Goal: Information Seeking & Learning: Learn about a topic

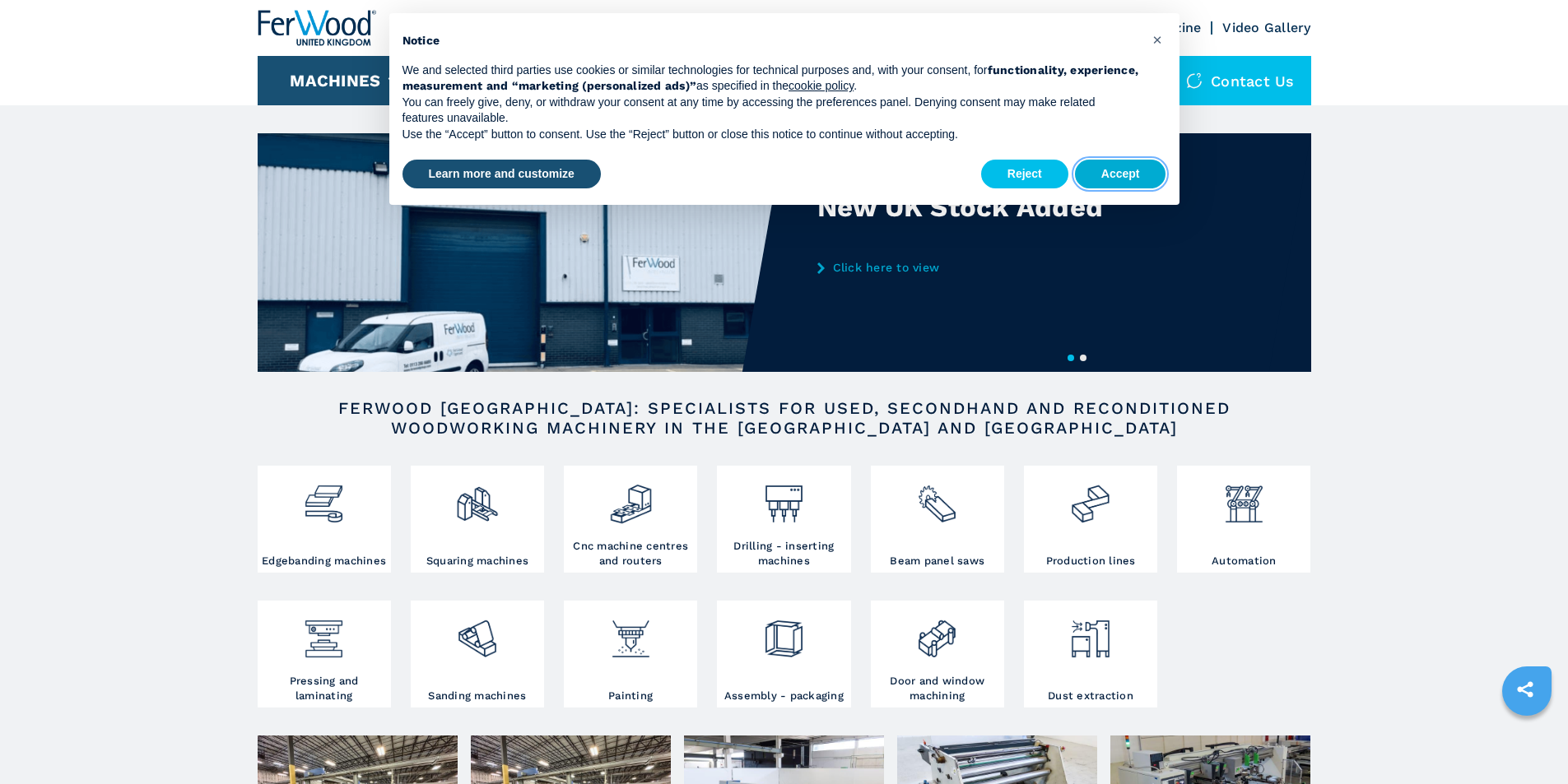
click at [1120, 164] on button "Accept" at bounding box center [1120, 174] width 92 height 30
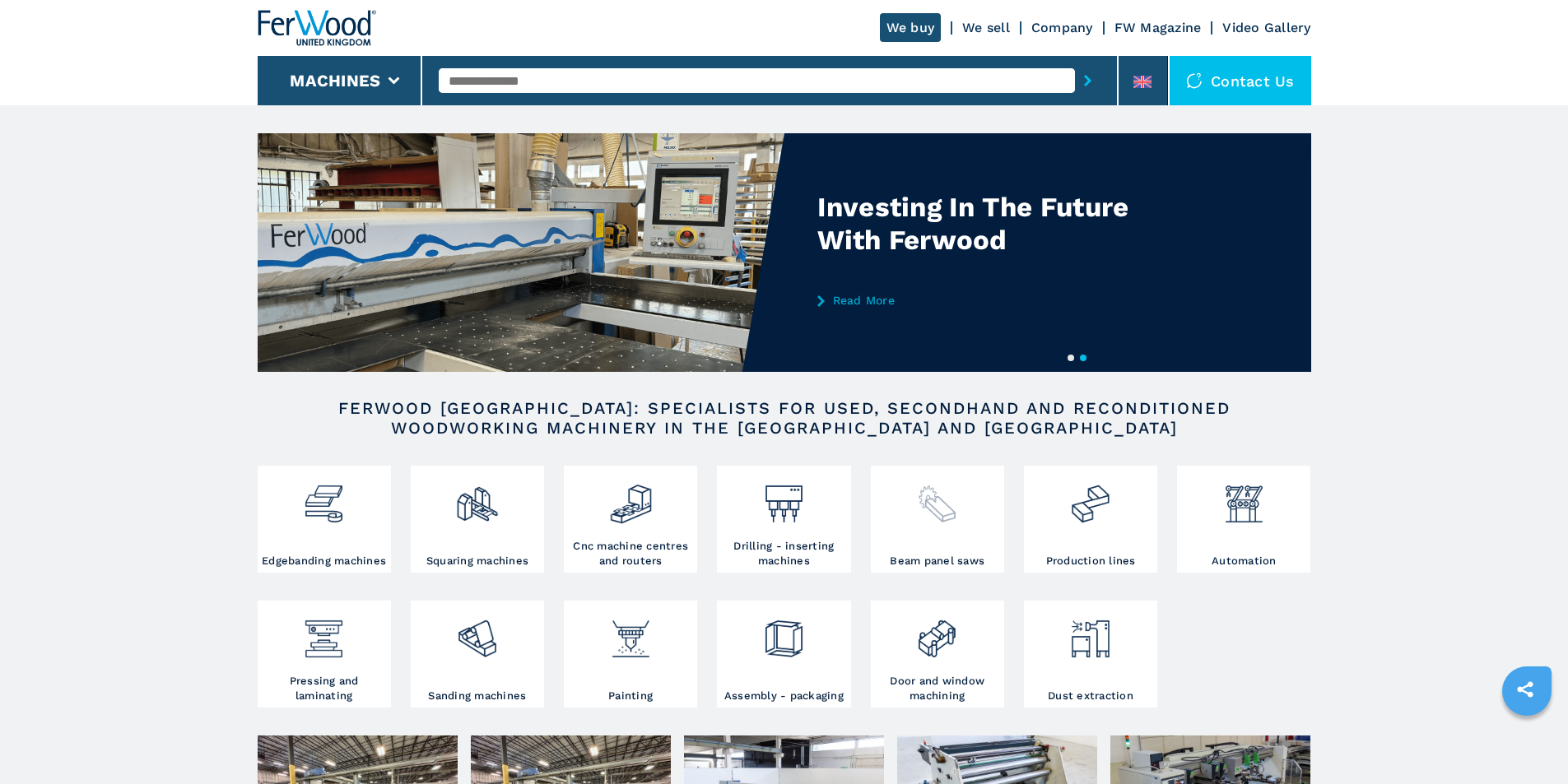
click at [937, 509] on img at bounding box center [937, 497] width 44 height 56
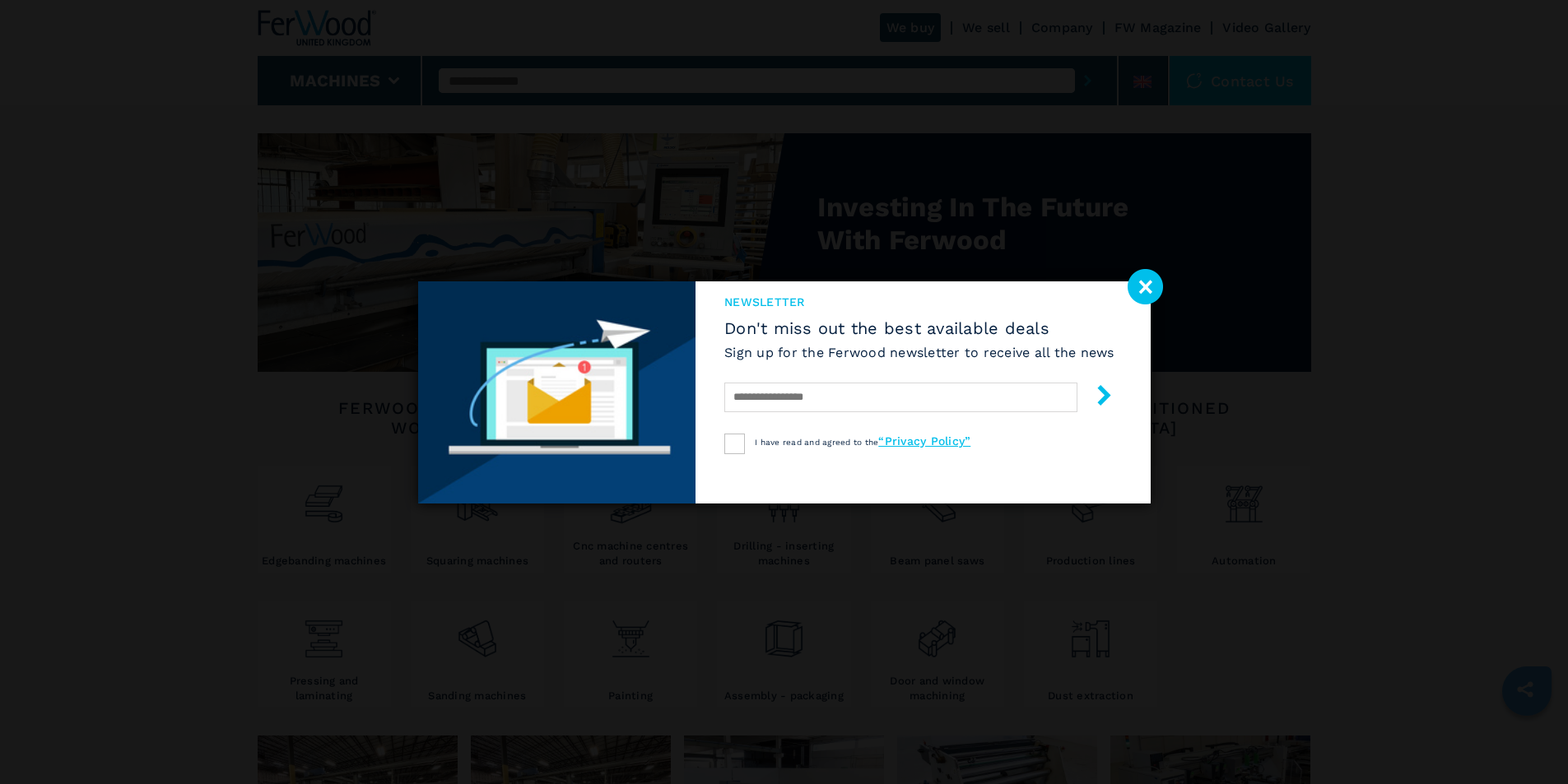
select select "**********"
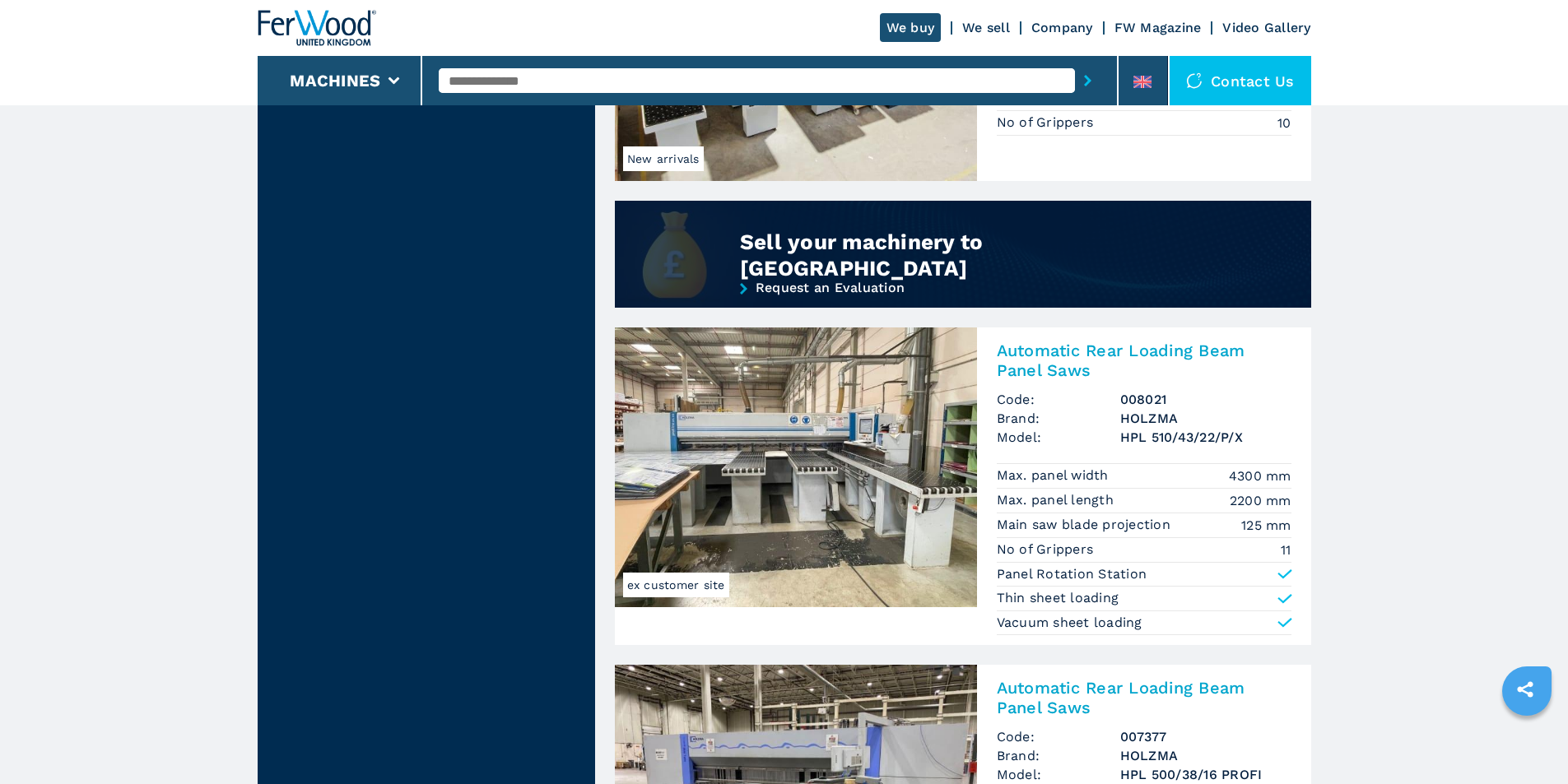
scroll to position [1316, 0]
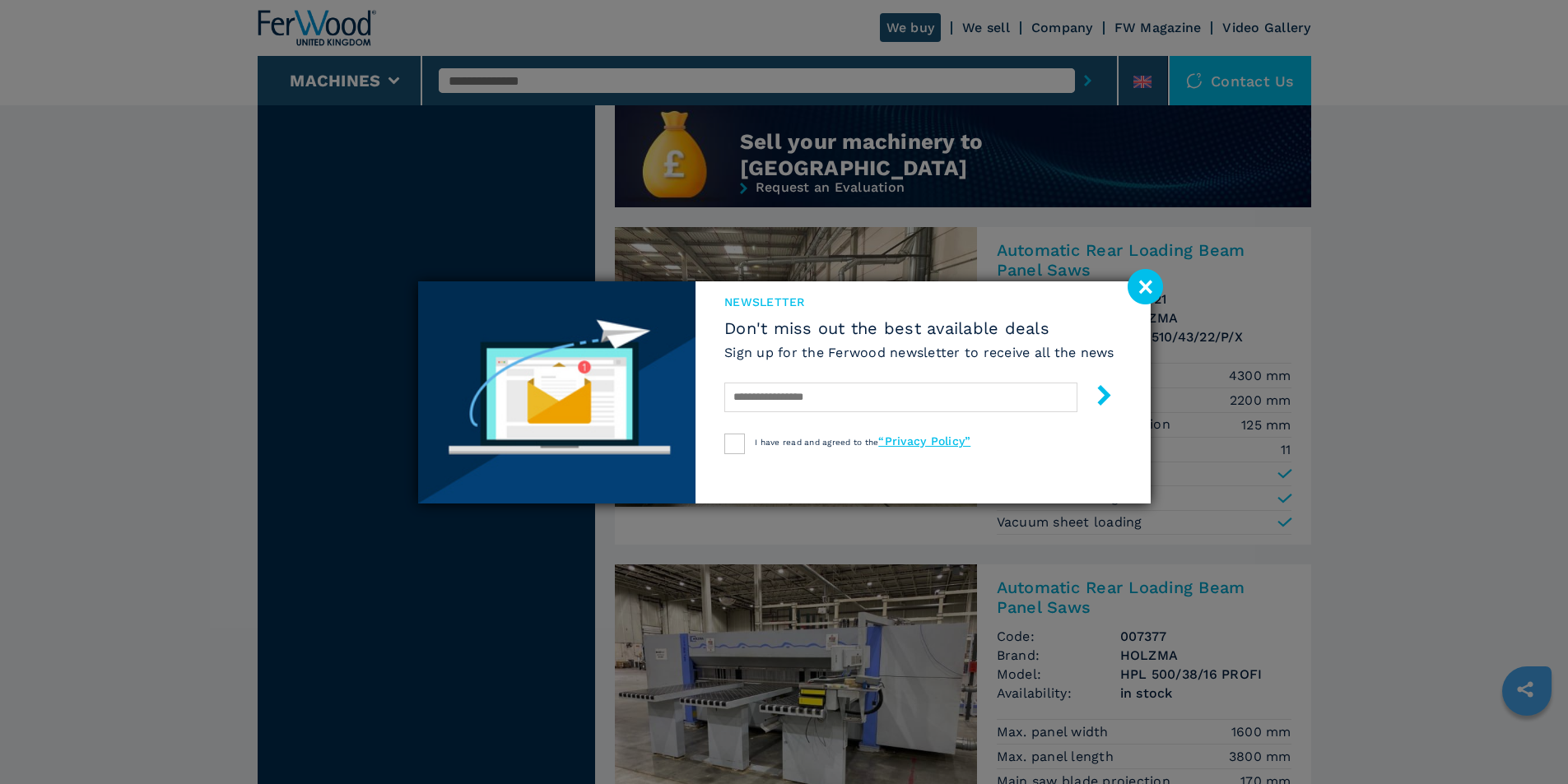
click at [1149, 288] on image at bounding box center [1145, 287] width 36 height 36
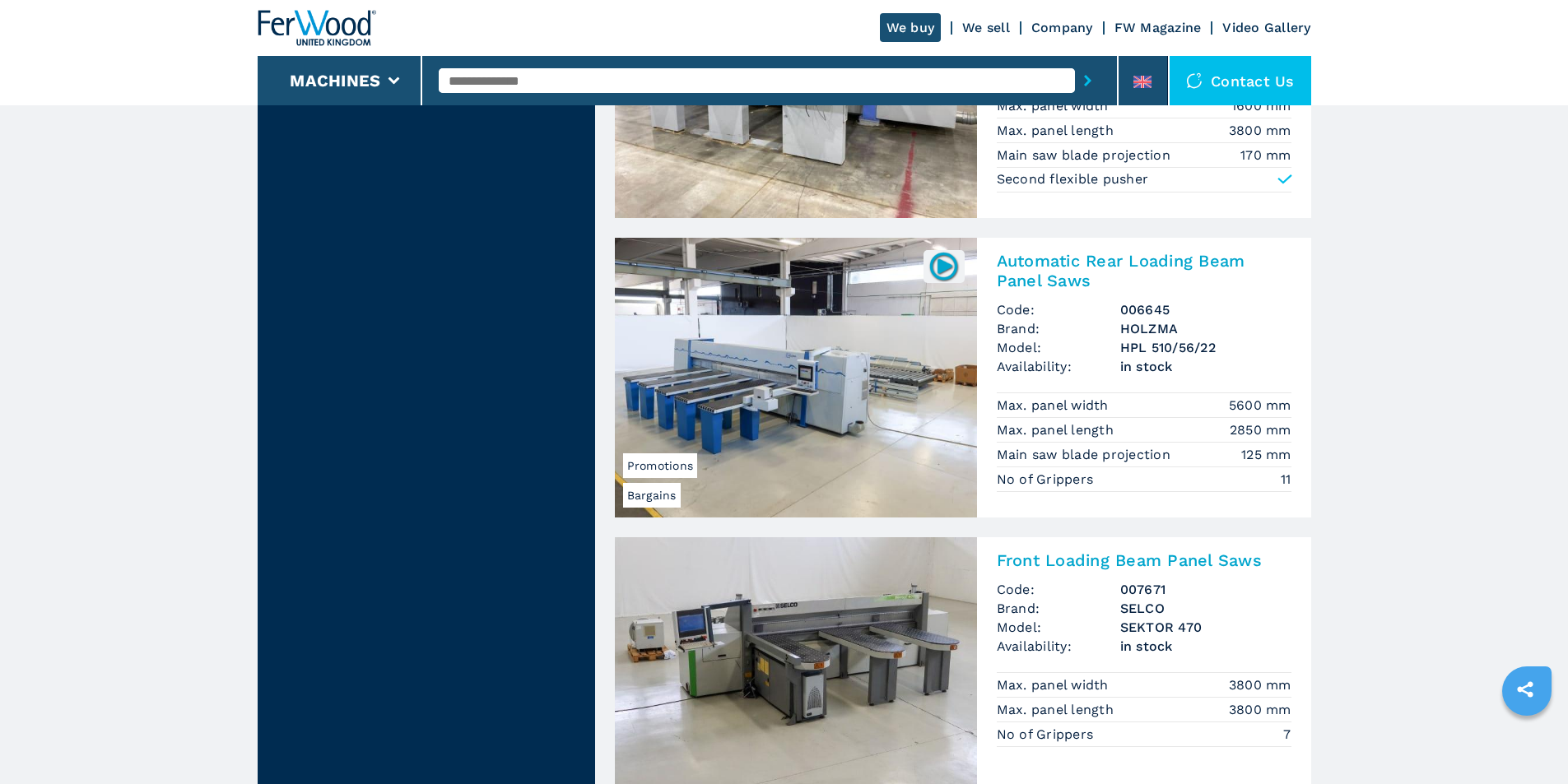
scroll to position [1974, 0]
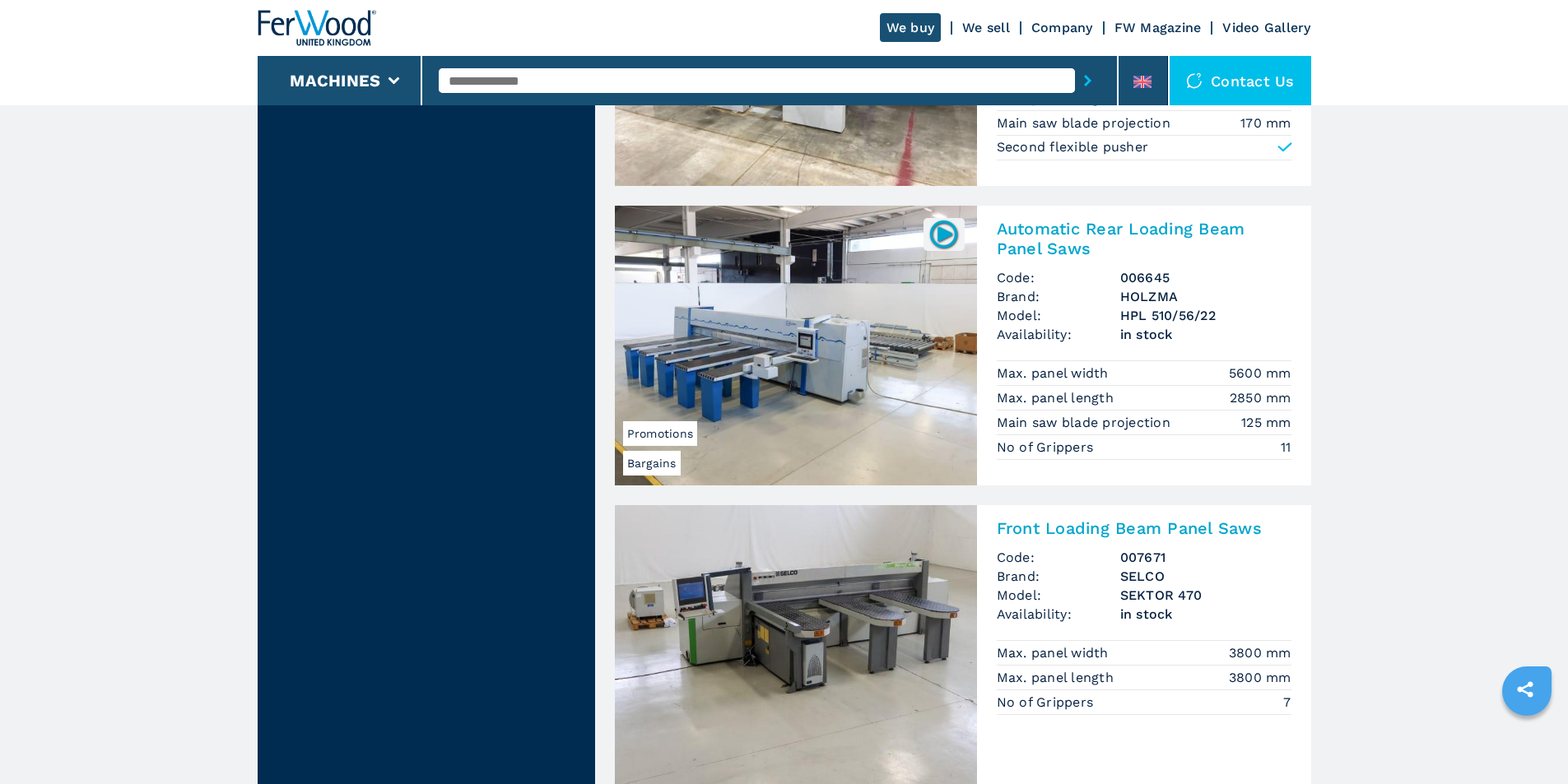
click at [792, 351] on img at bounding box center [795, 345] width 362 height 280
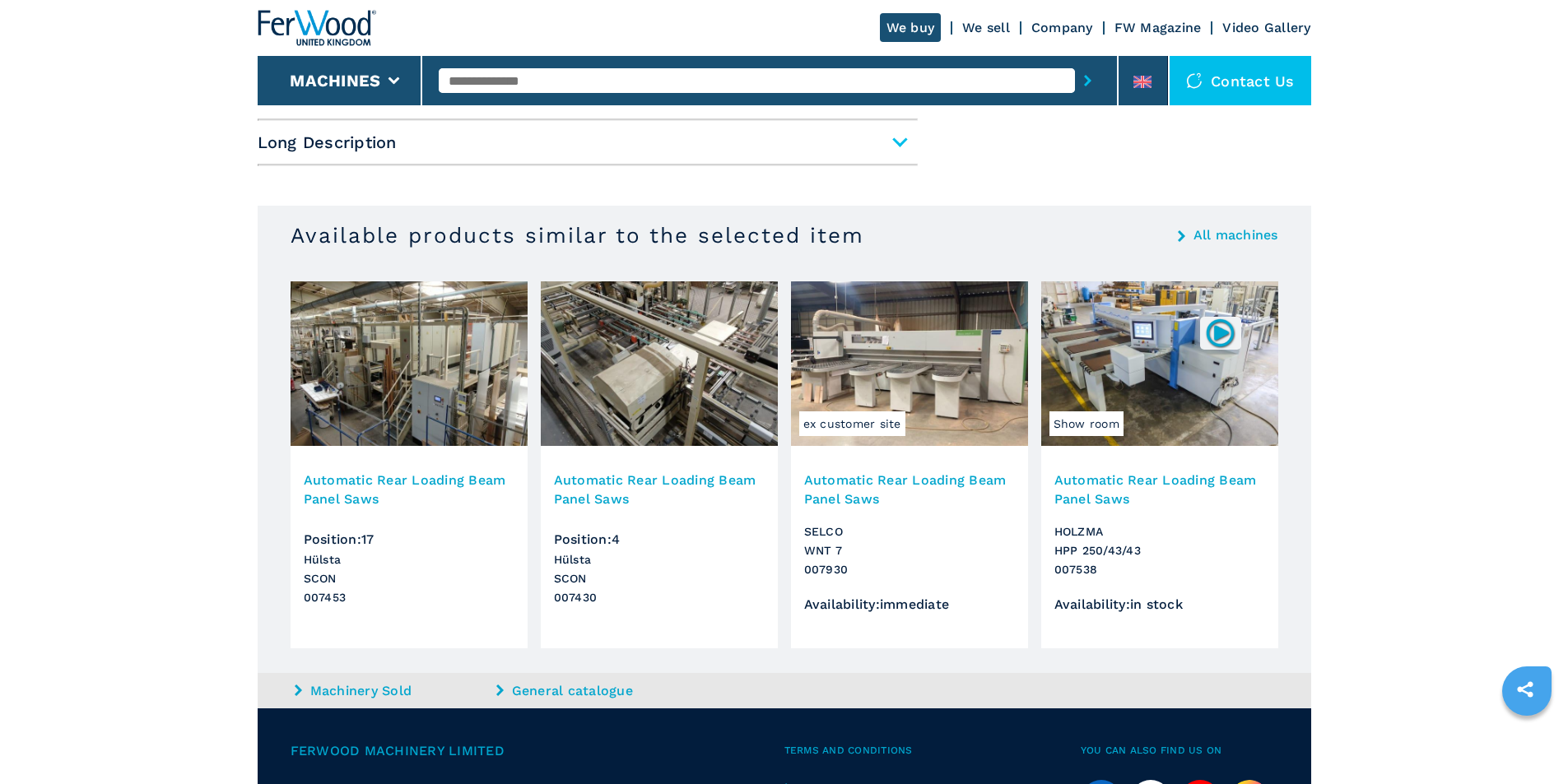
scroll to position [905, 0]
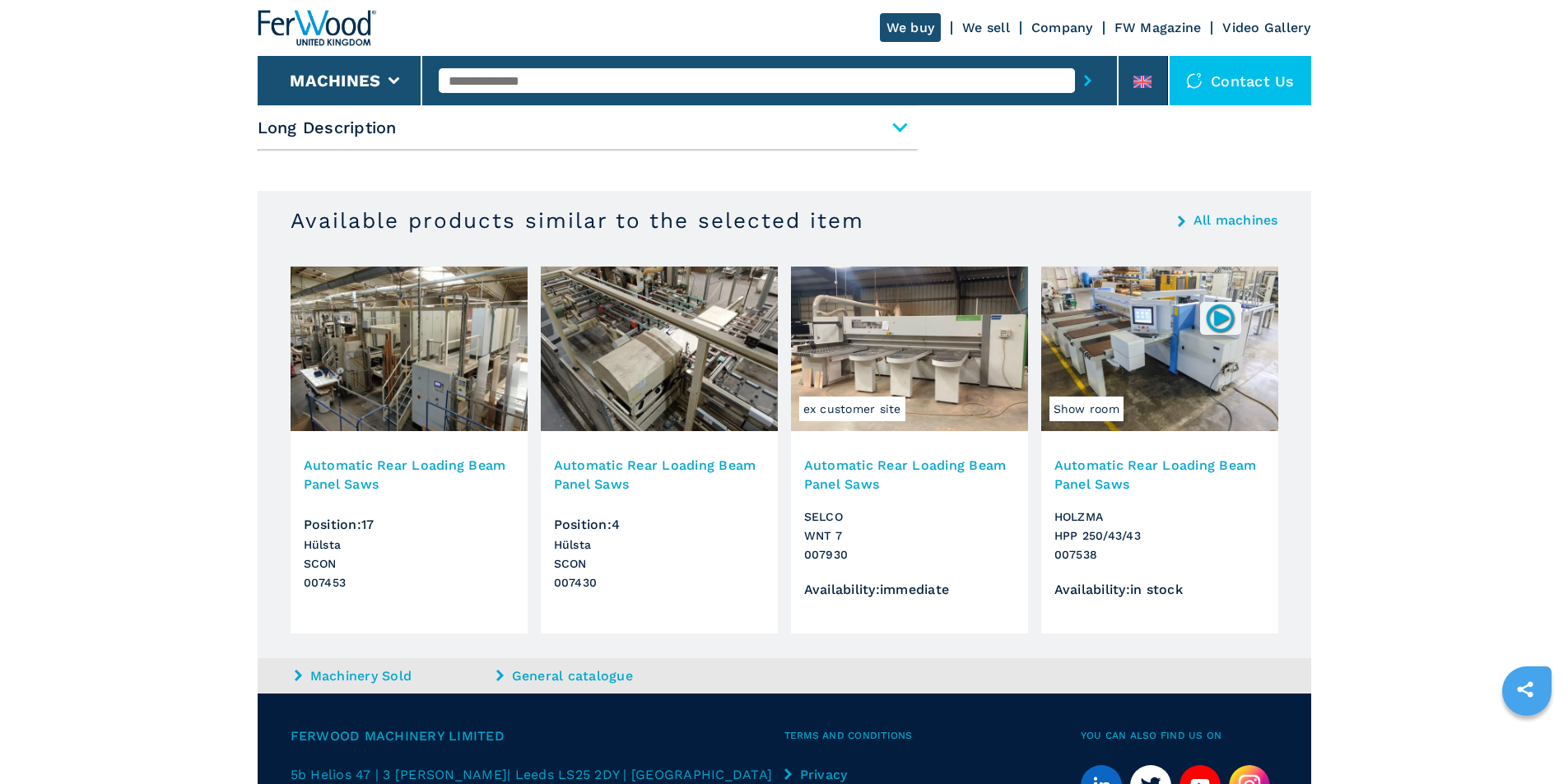
click at [397, 356] on img at bounding box center [409, 349] width 237 height 164
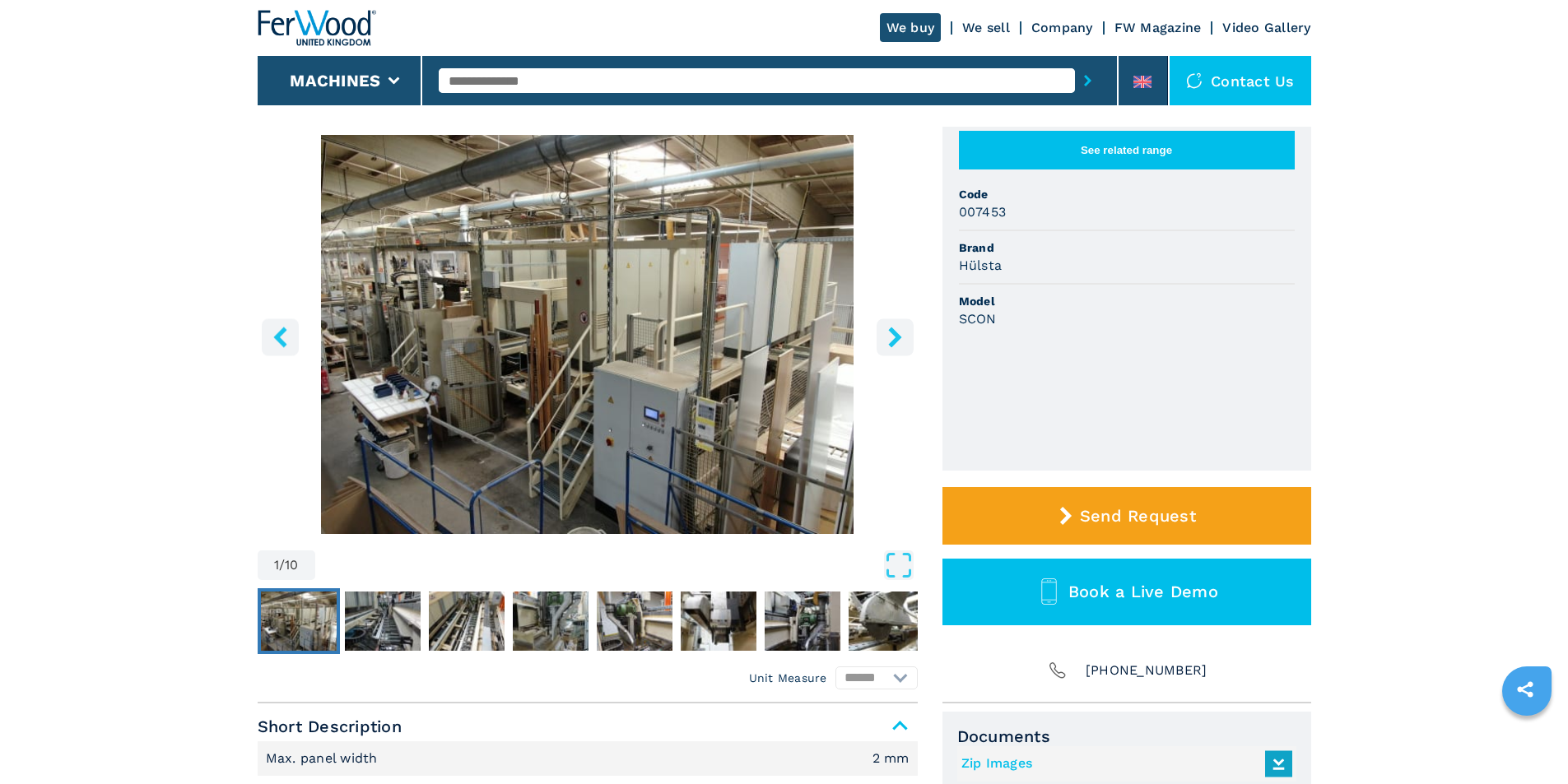
scroll to position [164, 0]
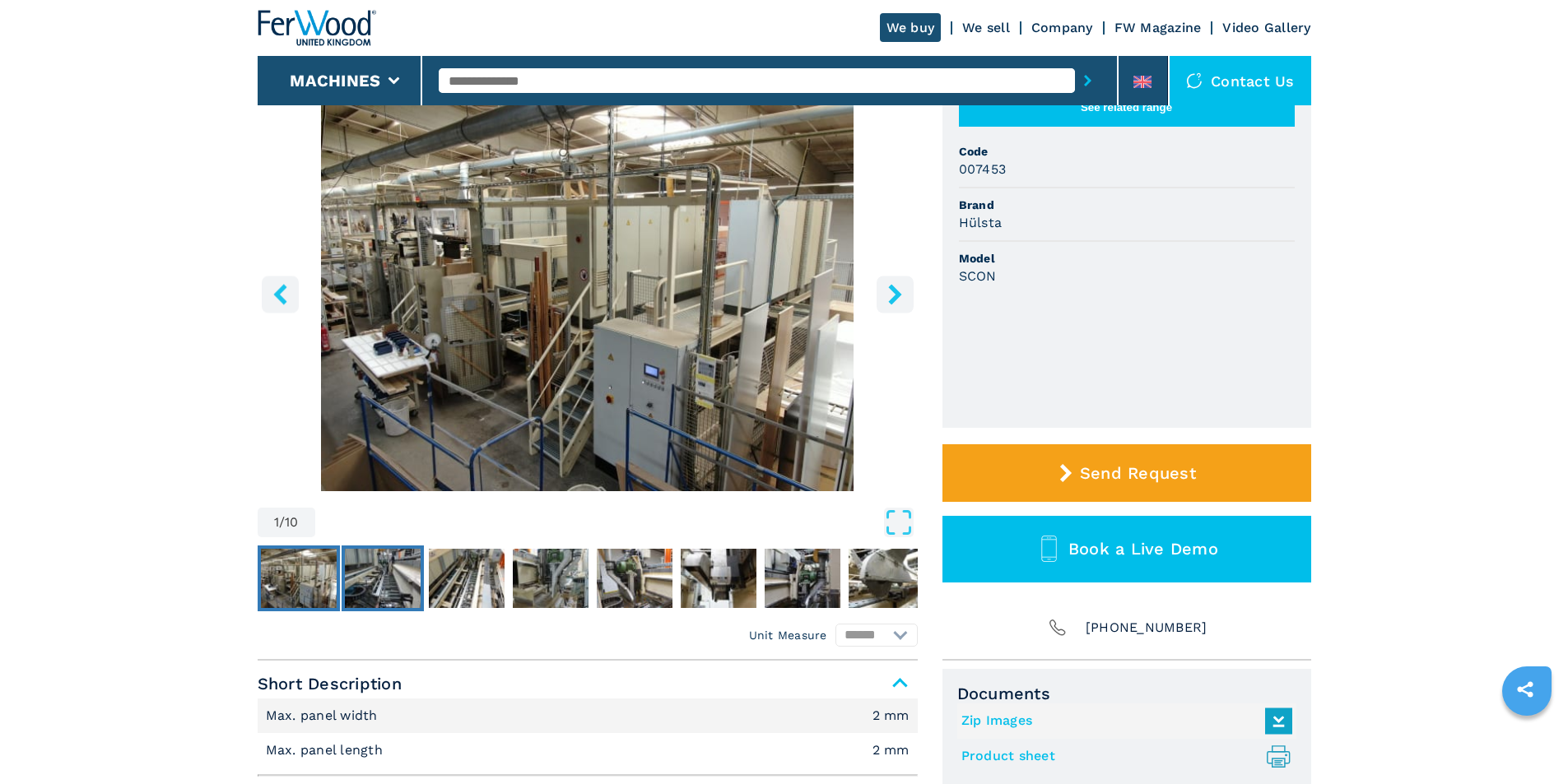
click at [390, 576] on img "Go to Slide 2" at bounding box center [383, 578] width 76 height 59
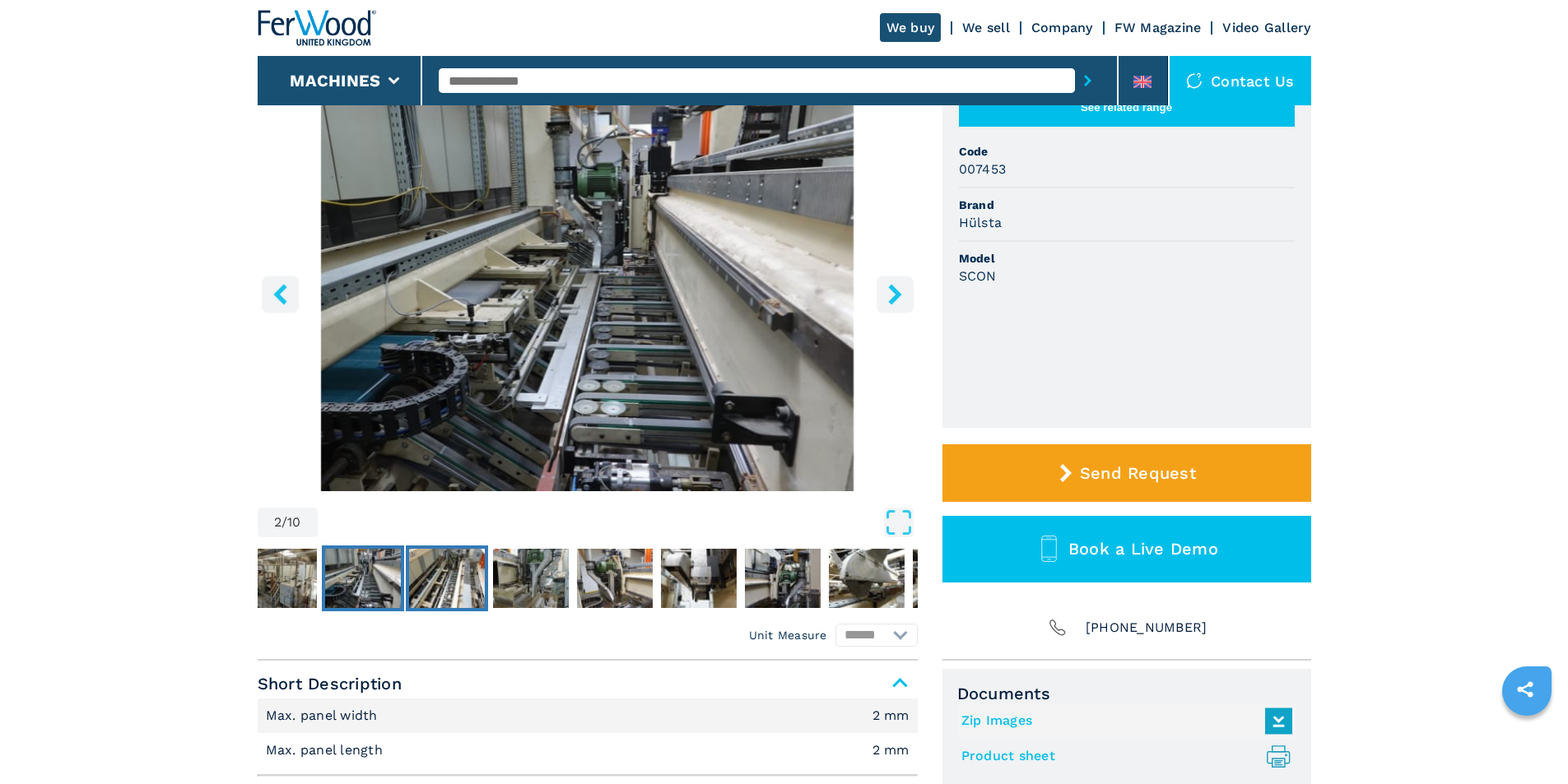
click at [437, 582] on img "Go to Slide 3" at bounding box center [447, 578] width 76 height 59
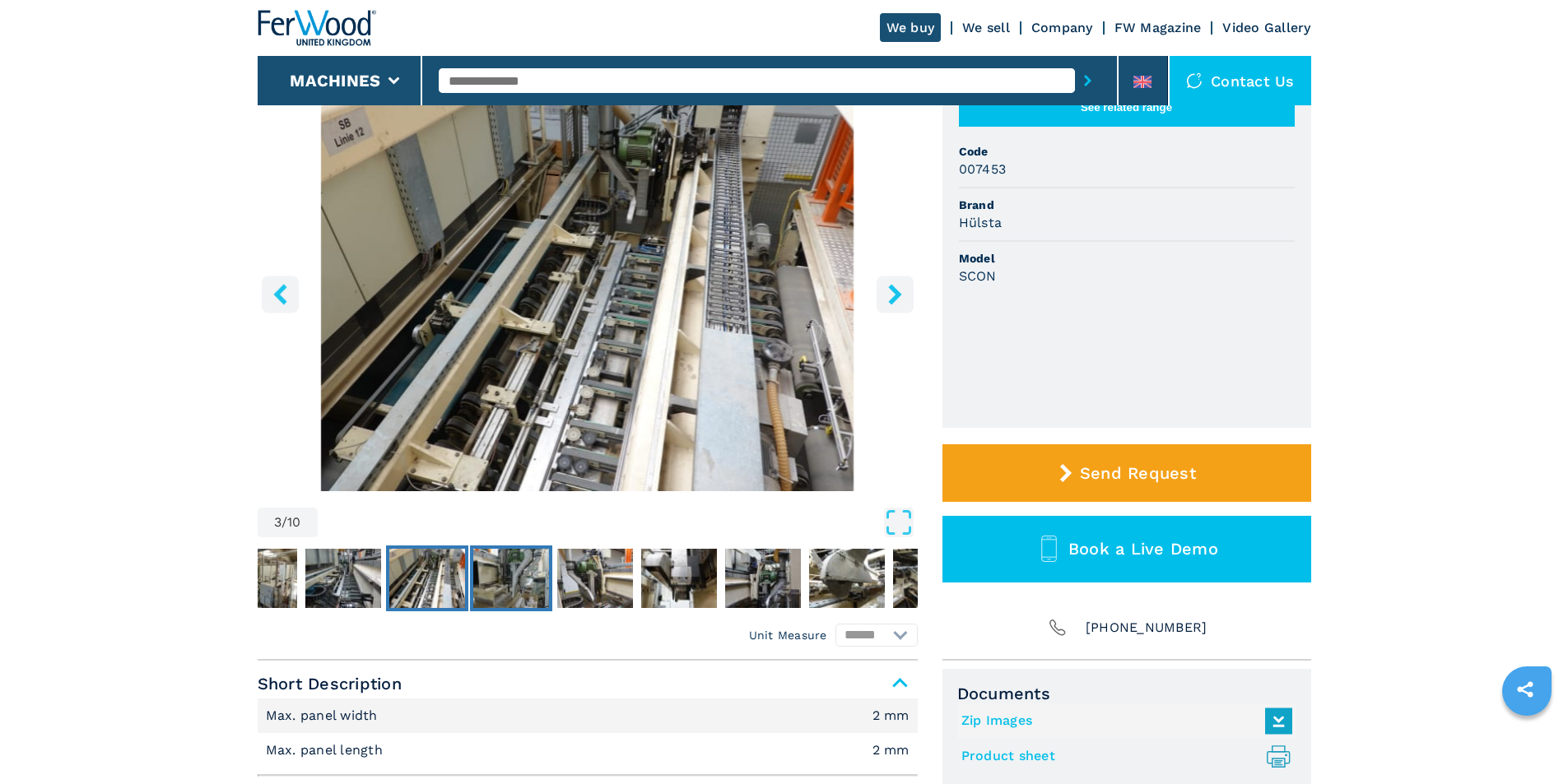
click at [515, 576] on img "Go to Slide 4" at bounding box center [511, 578] width 76 height 59
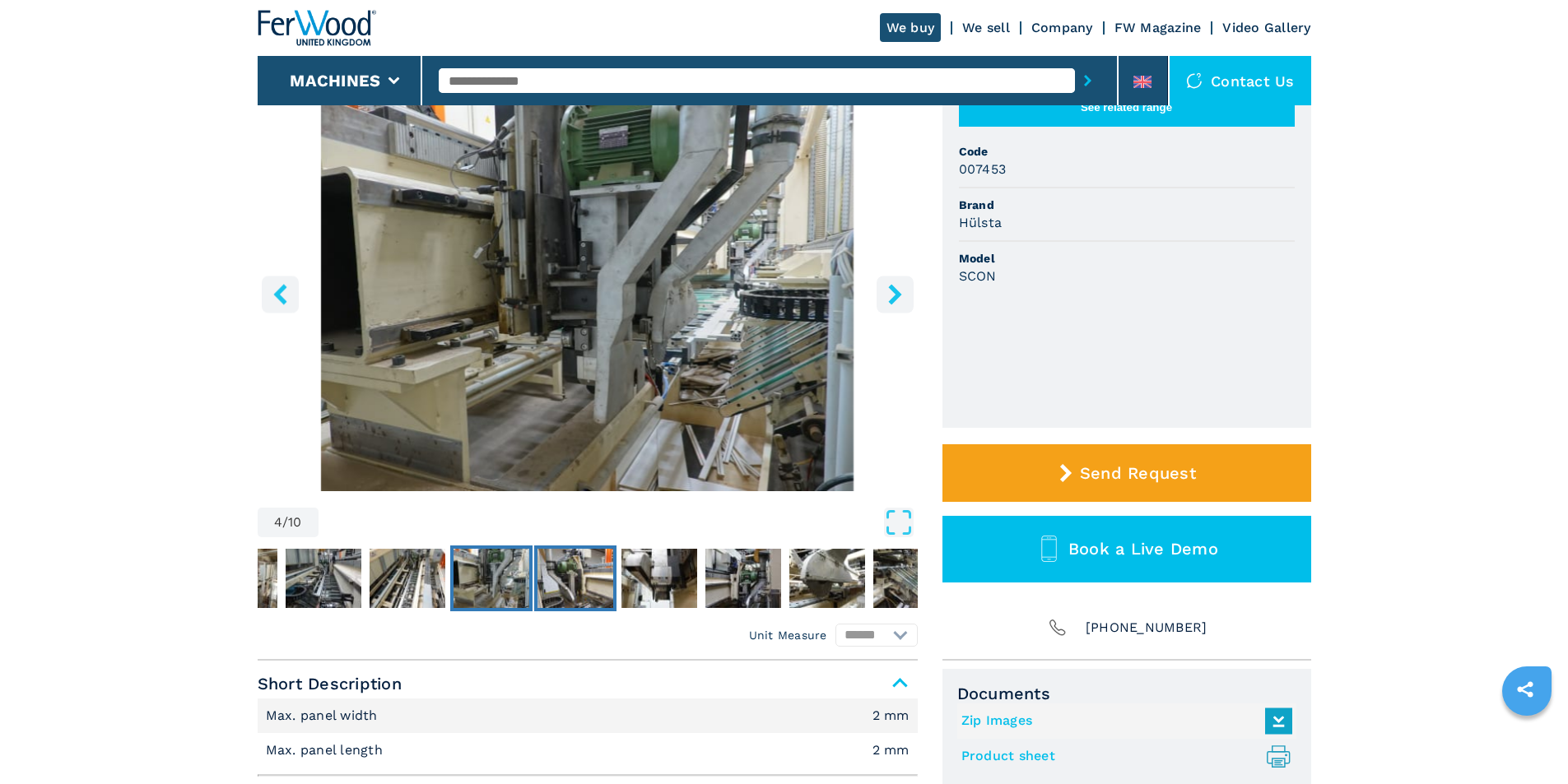
click at [581, 571] on img "Go to Slide 5" at bounding box center [575, 578] width 76 height 59
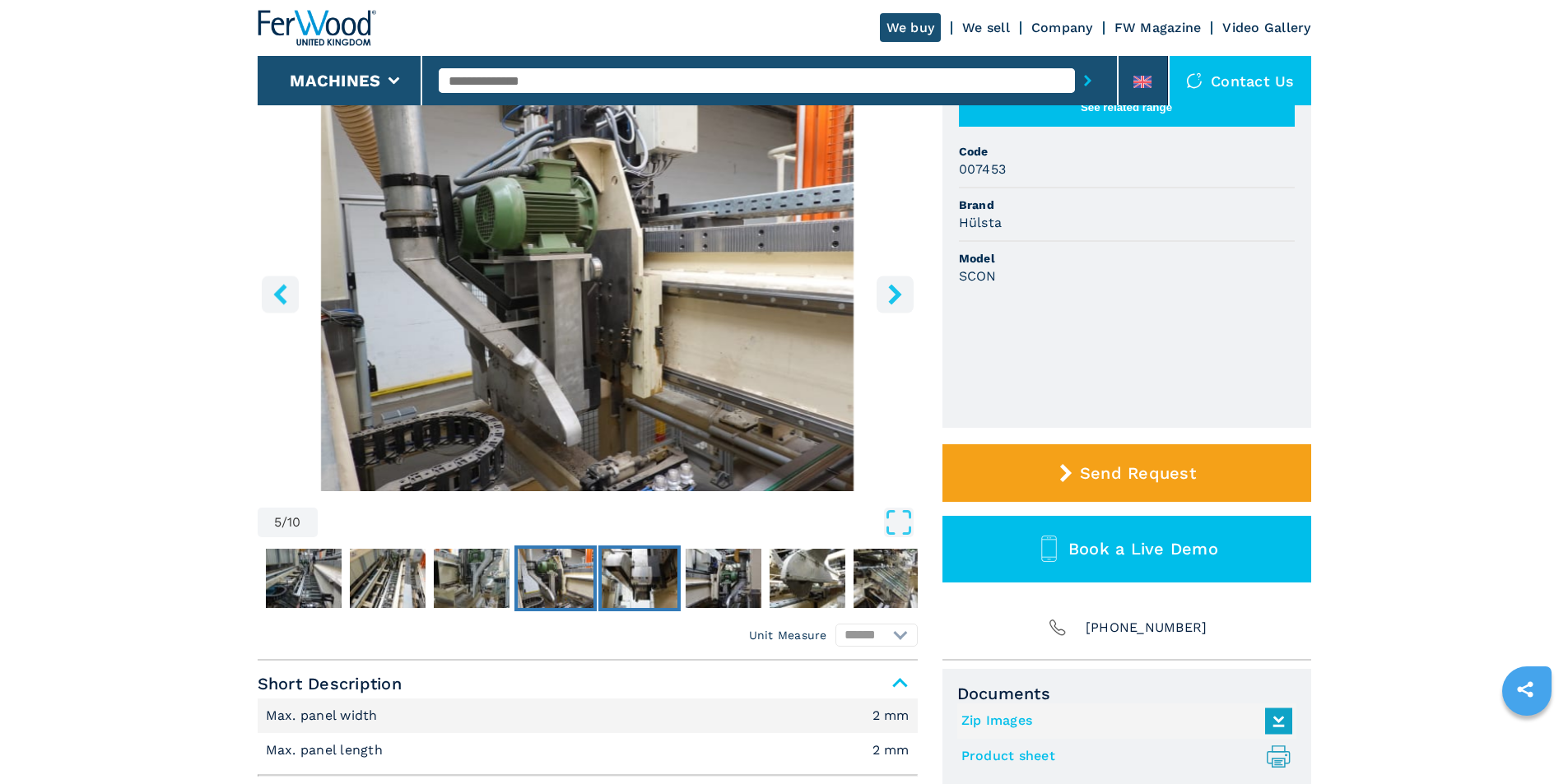
click at [640, 588] on img "Go to Slide 6" at bounding box center [640, 578] width 76 height 59
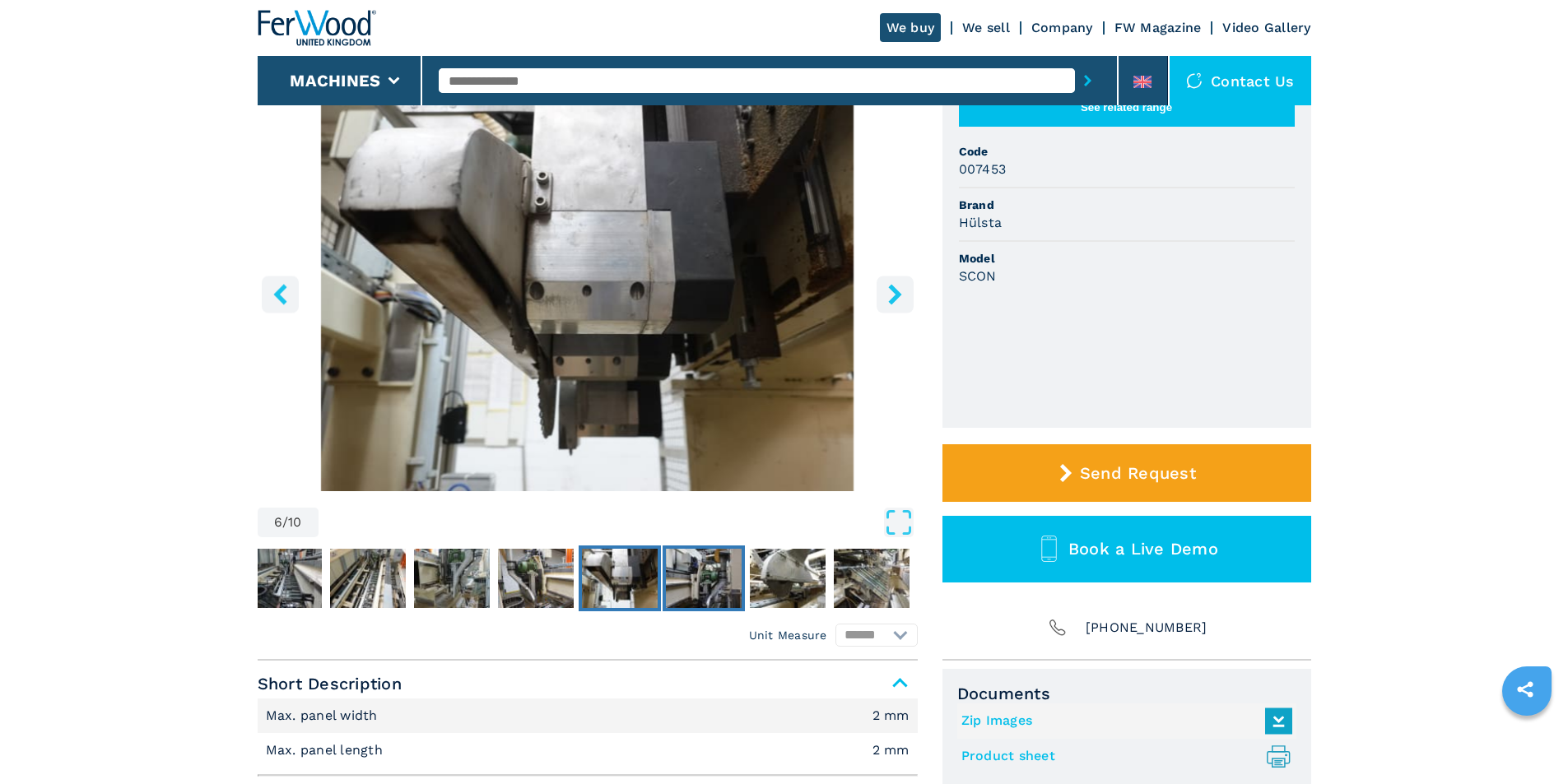
click at [713, 569] on img "Go to Slide 7" at bounding box center [704, 578] width 76 height 59
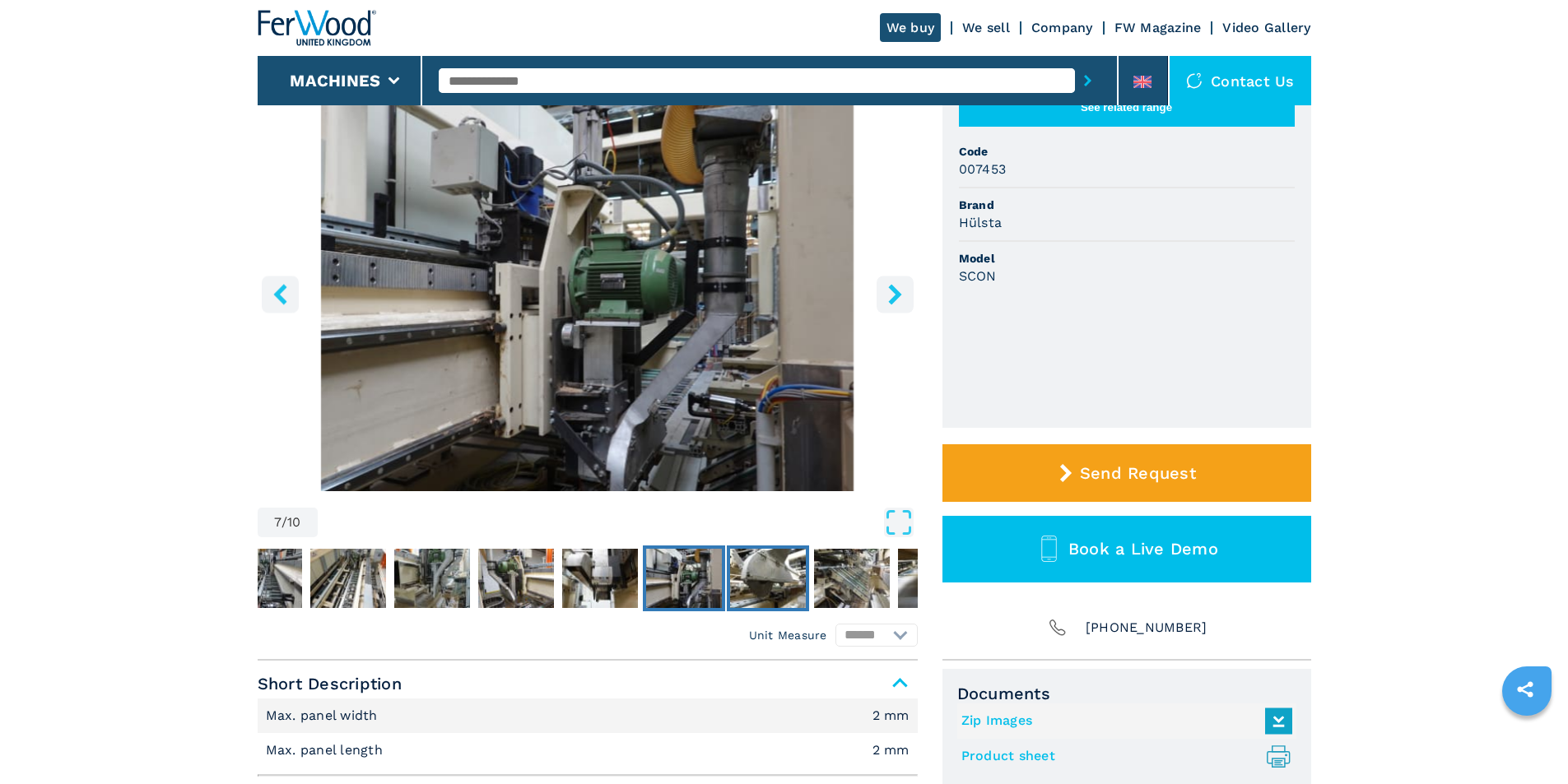
click at [770, 575] on img "Go to Slide 8" at bounding box center [768, 578] width 76 height 59
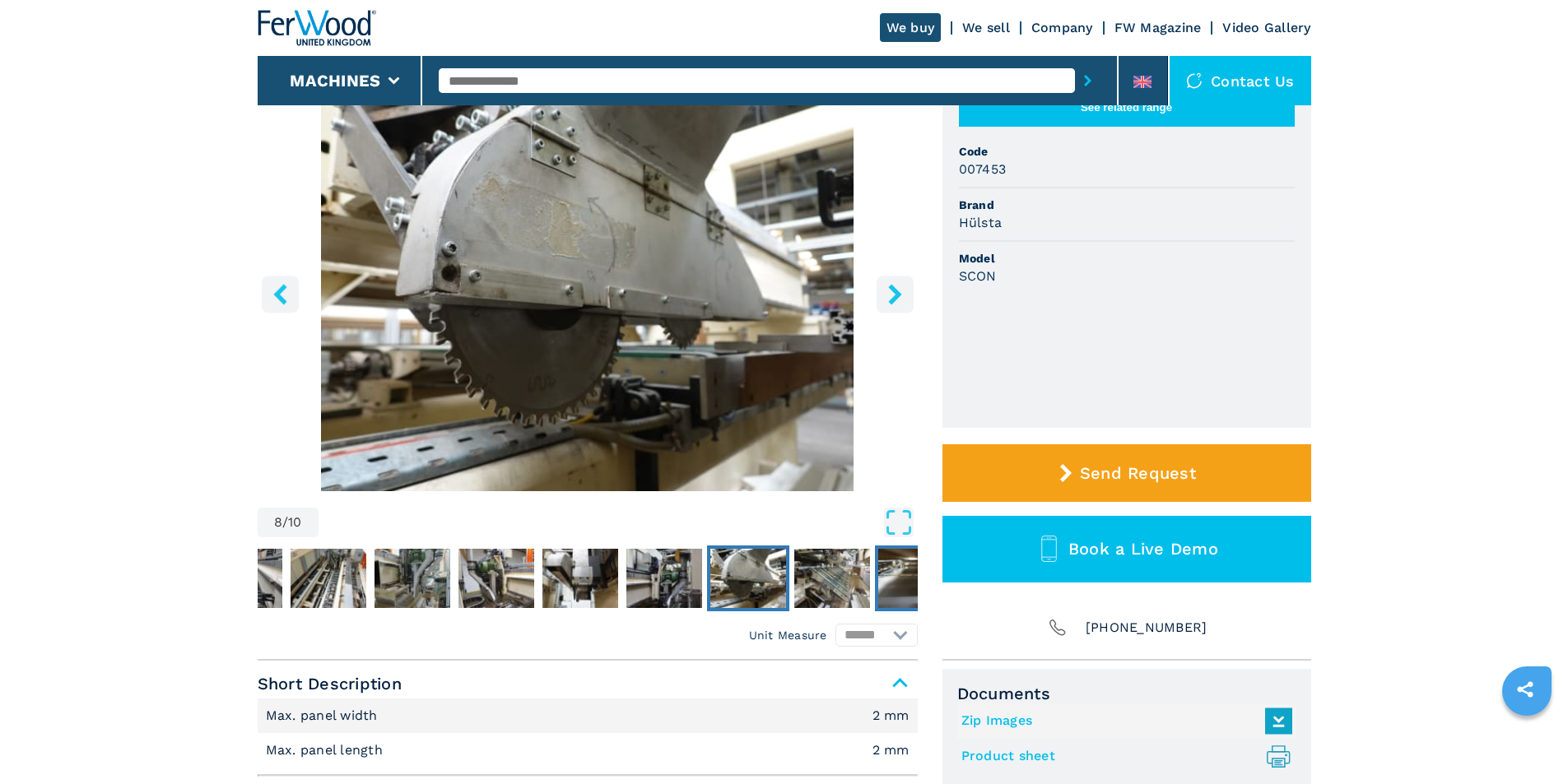
click at [901, 566] on img "Go to Slide 10" at bounding box center [916, 578] width 76 height 59
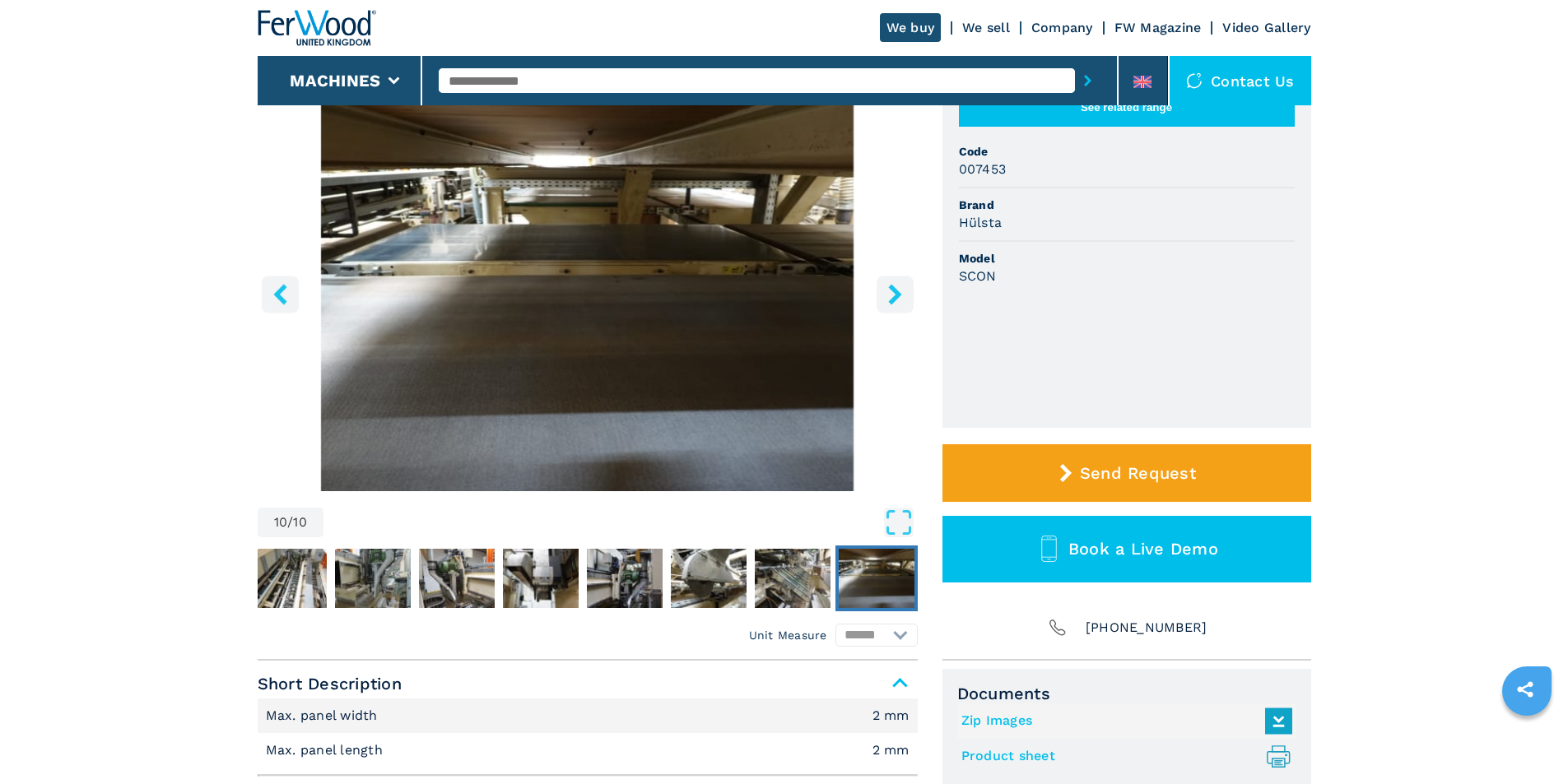
click at [902, 287] on icon "right-button" at bounding box center [895, 294] width 21 height 21
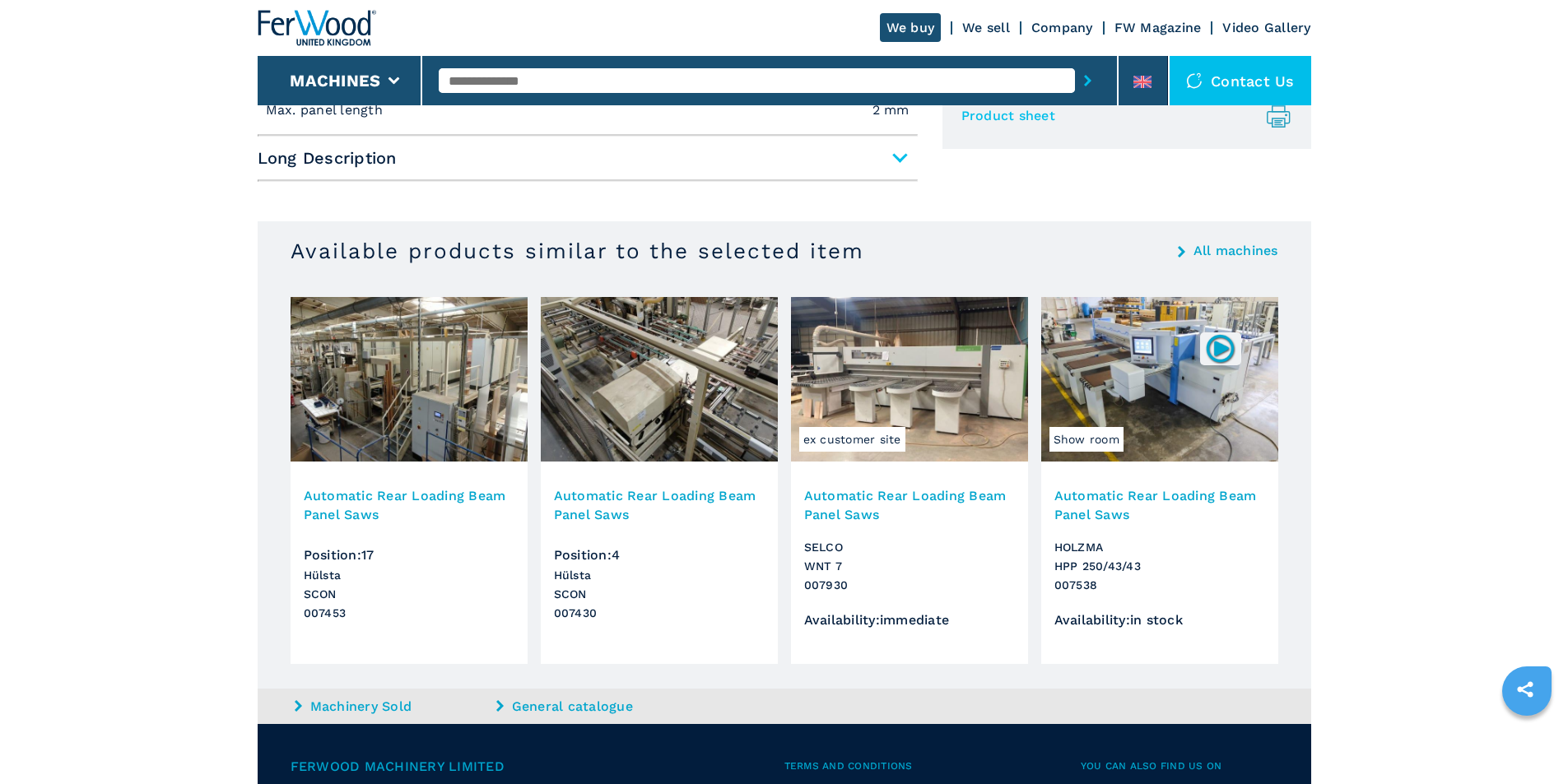
scroll to position [905, 0]
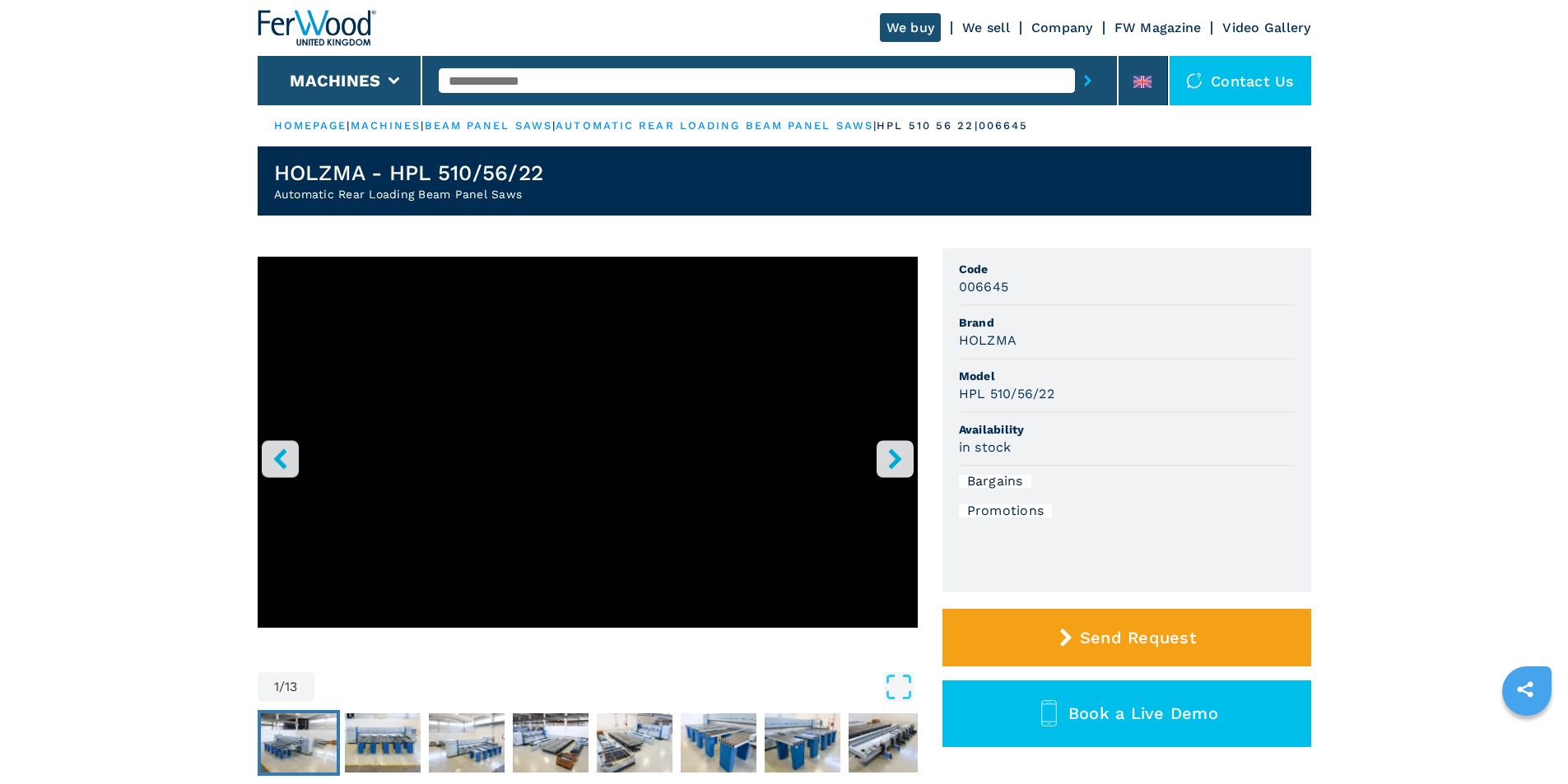
click at [290, 743] on img "Go to Slide 2" at bounding box center [299, 742] width 76 height 59
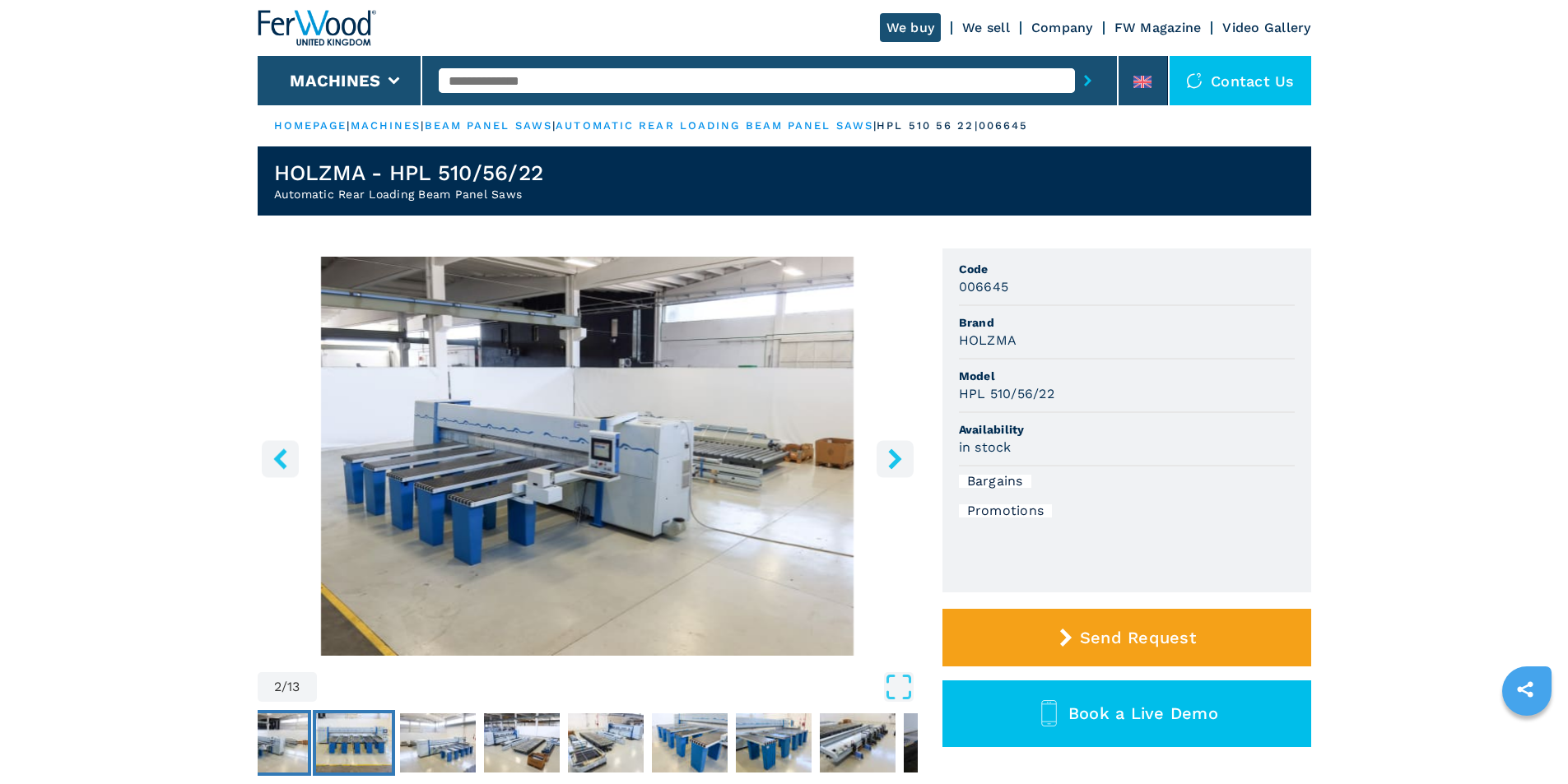
click at [361, 734] on img "Go to Slide 3" at bounding box center [354, 742] width 76 height 59
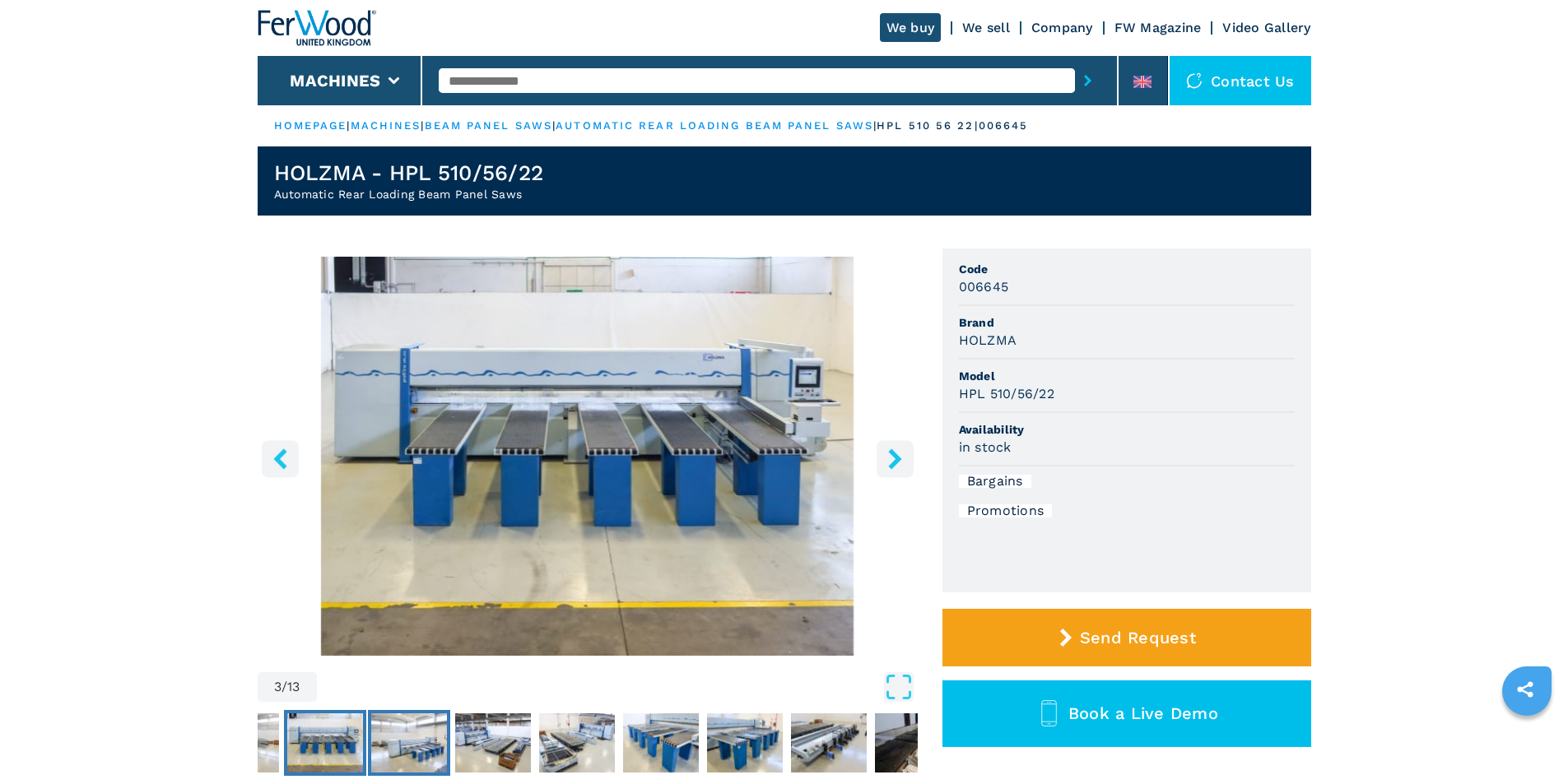
click at [427, 736] on img "Go to Slide 4" at bounding box center [409, 742] width 76 height 59
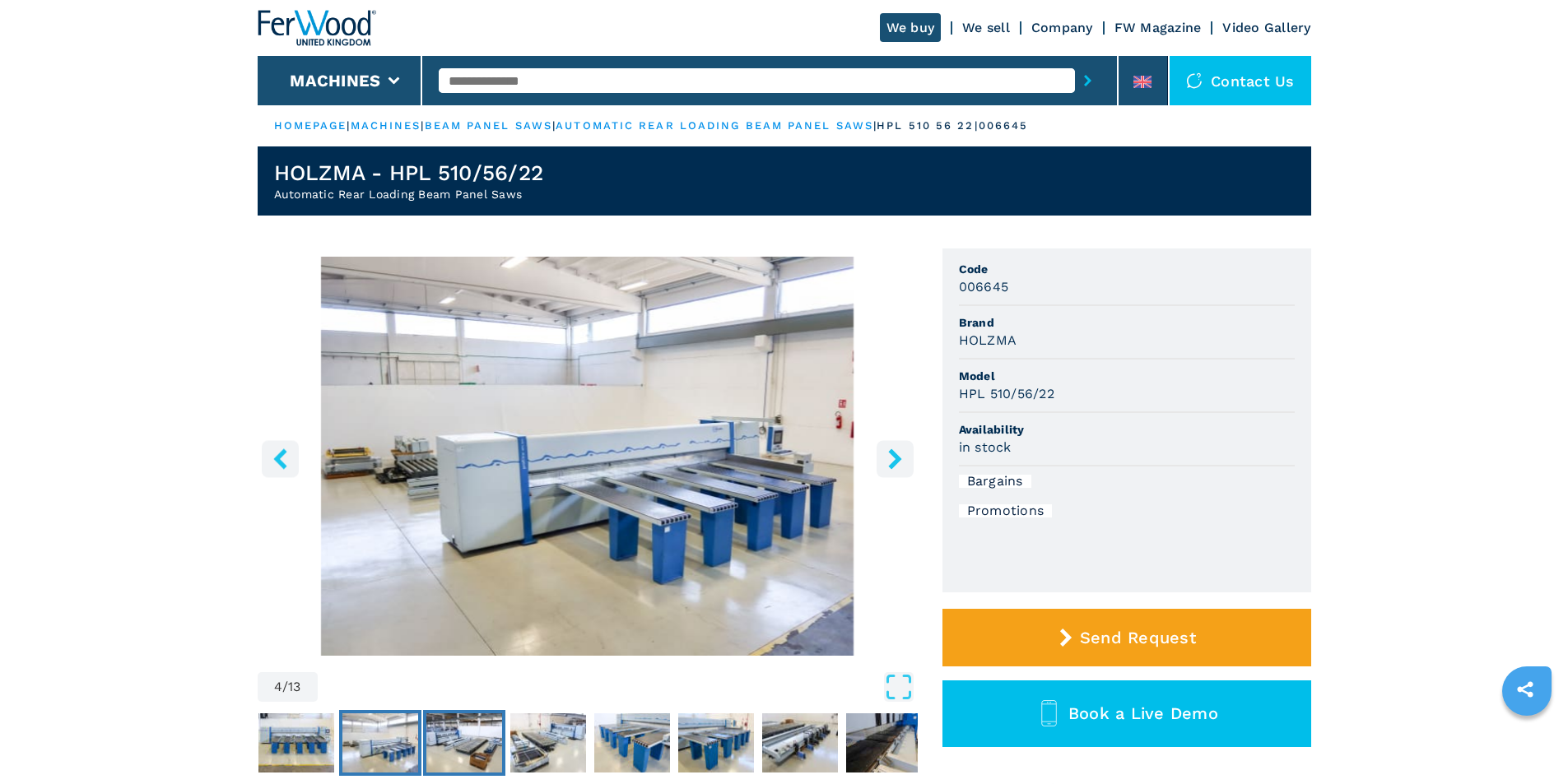
click at [462, 732] on img "Go to Slide 5" at bounding box center [465, 742] width 76 height 59
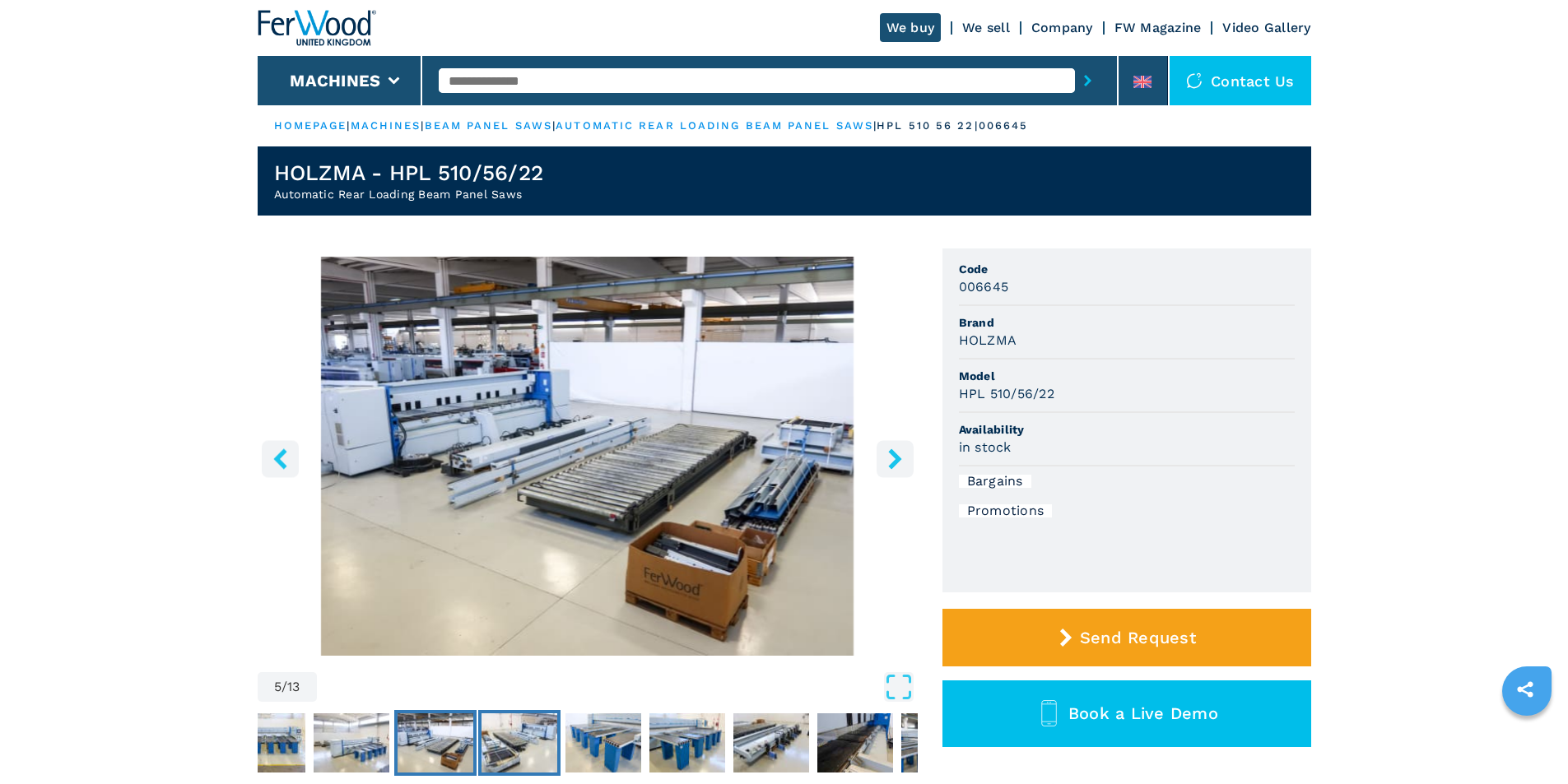
click at [507, 745] on img "Go to Slide 6" at bounding box center [519, 742] width 76 height 59
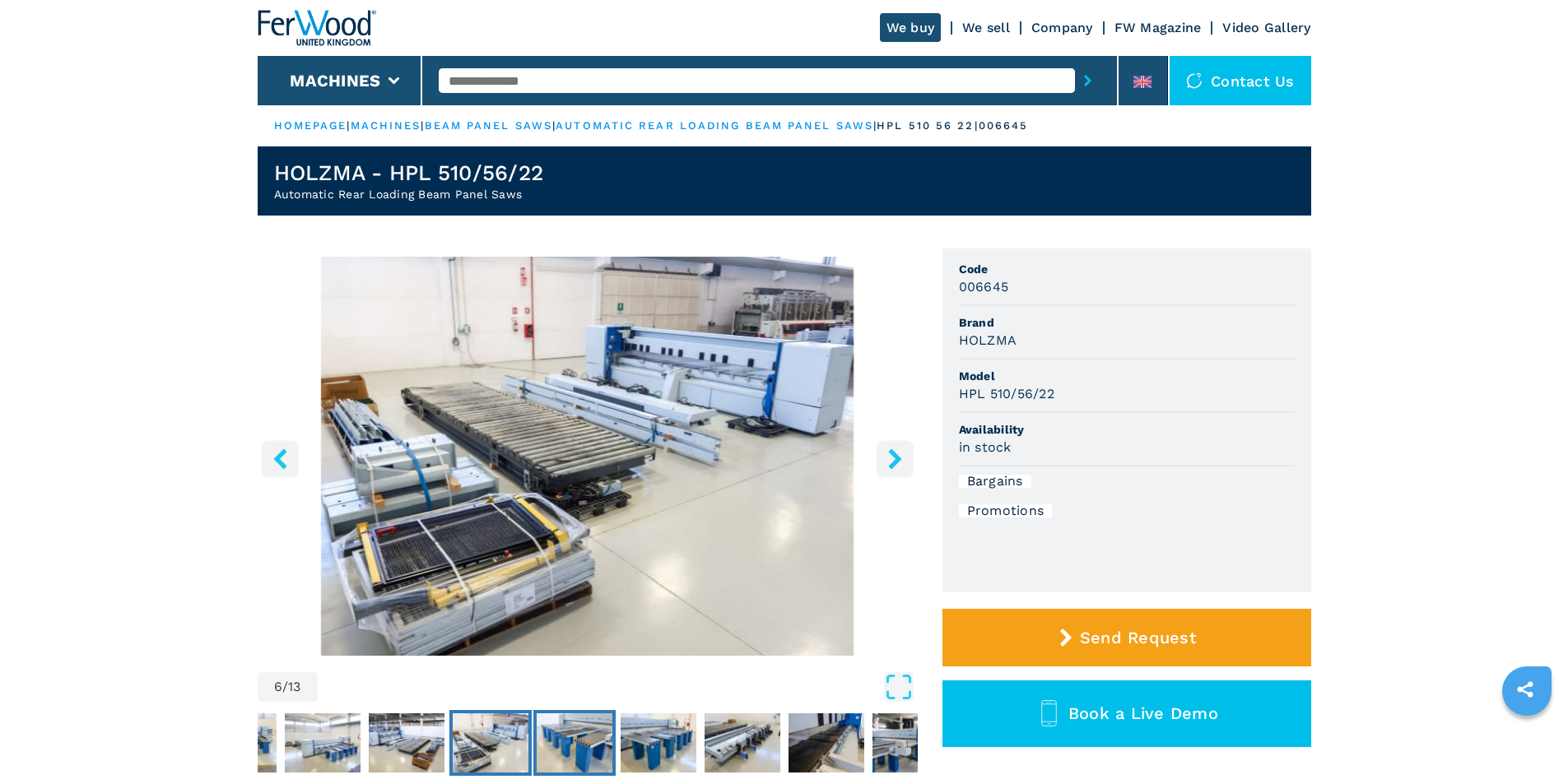
click at [563, 738] on img "Go to Slide 7" at bounding box center [574, 742] width 76 height 59
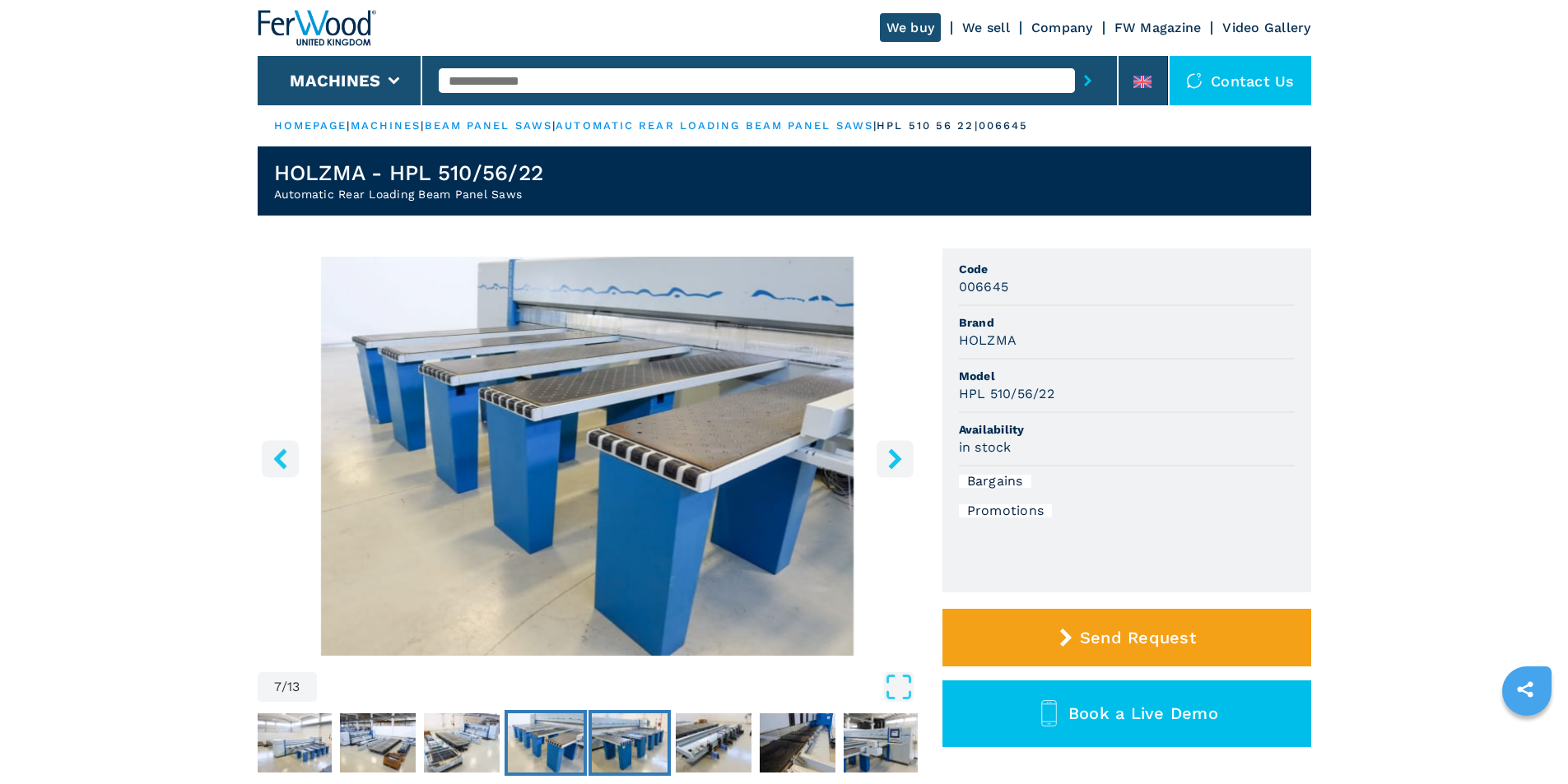
click at [636, 729] on img "Go to Slide 8" at bounding box center [630, 742] width 76 height 59
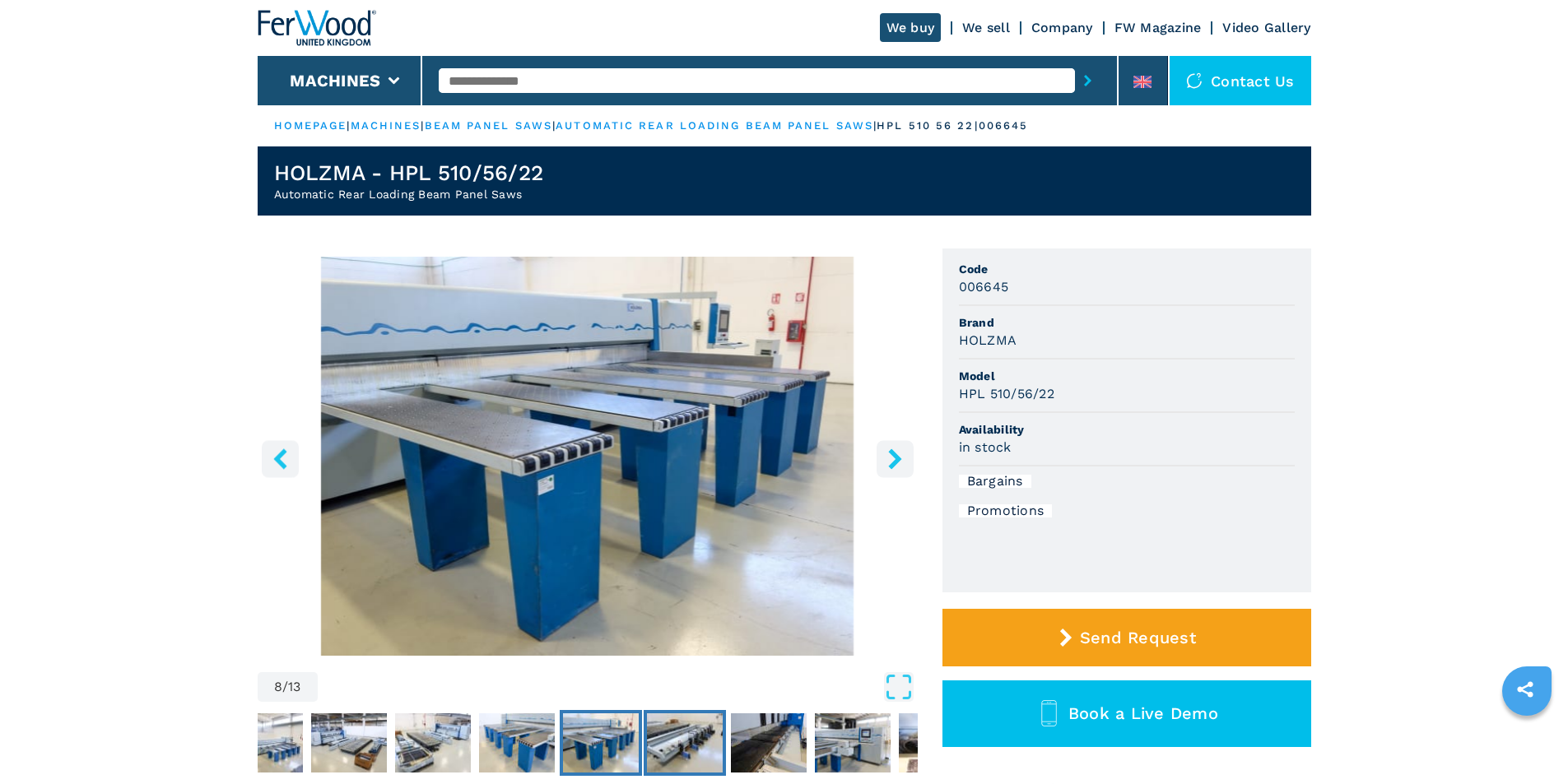
click at [666, 725] on img "Go to Slide 9" at bounding box center [685, 742] width 76 height 59
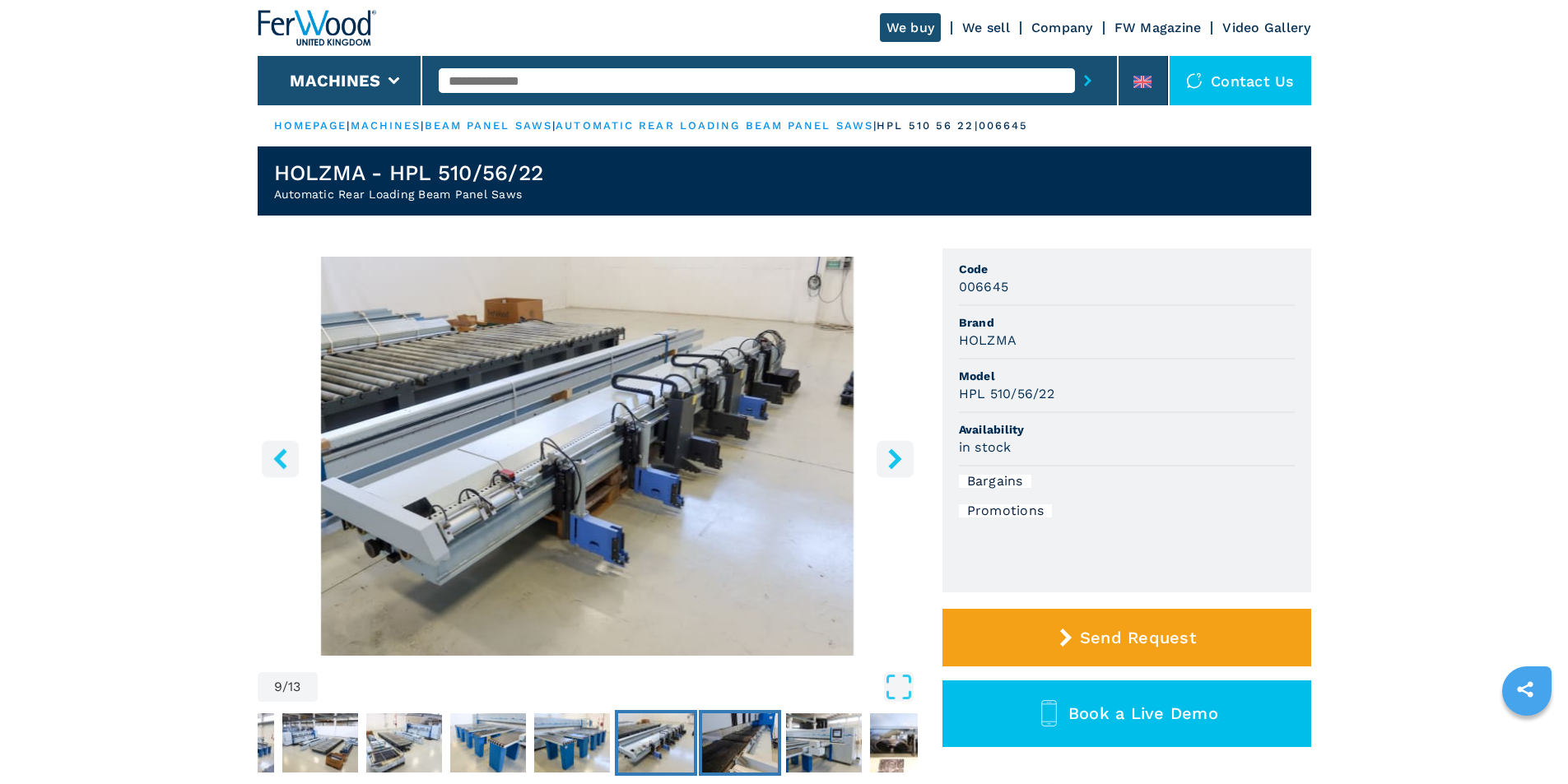
click at [731, 734] on img "Go to Slide 10" at bounding box center [740, 742] width 76 height 59
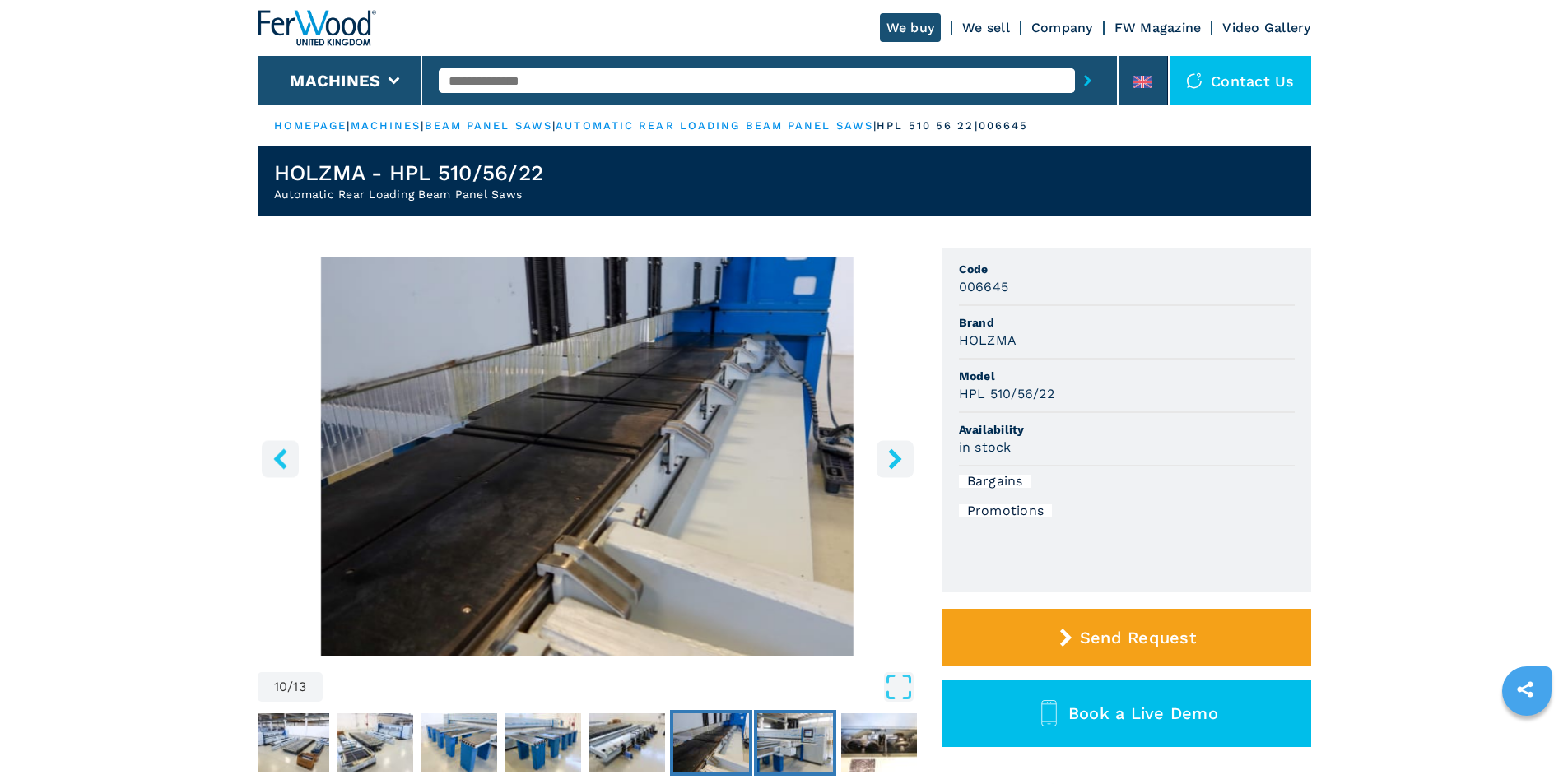
click at [793, 735] on img "Go to Slide 11" at bounding box center [795, 742] width 76 height 59
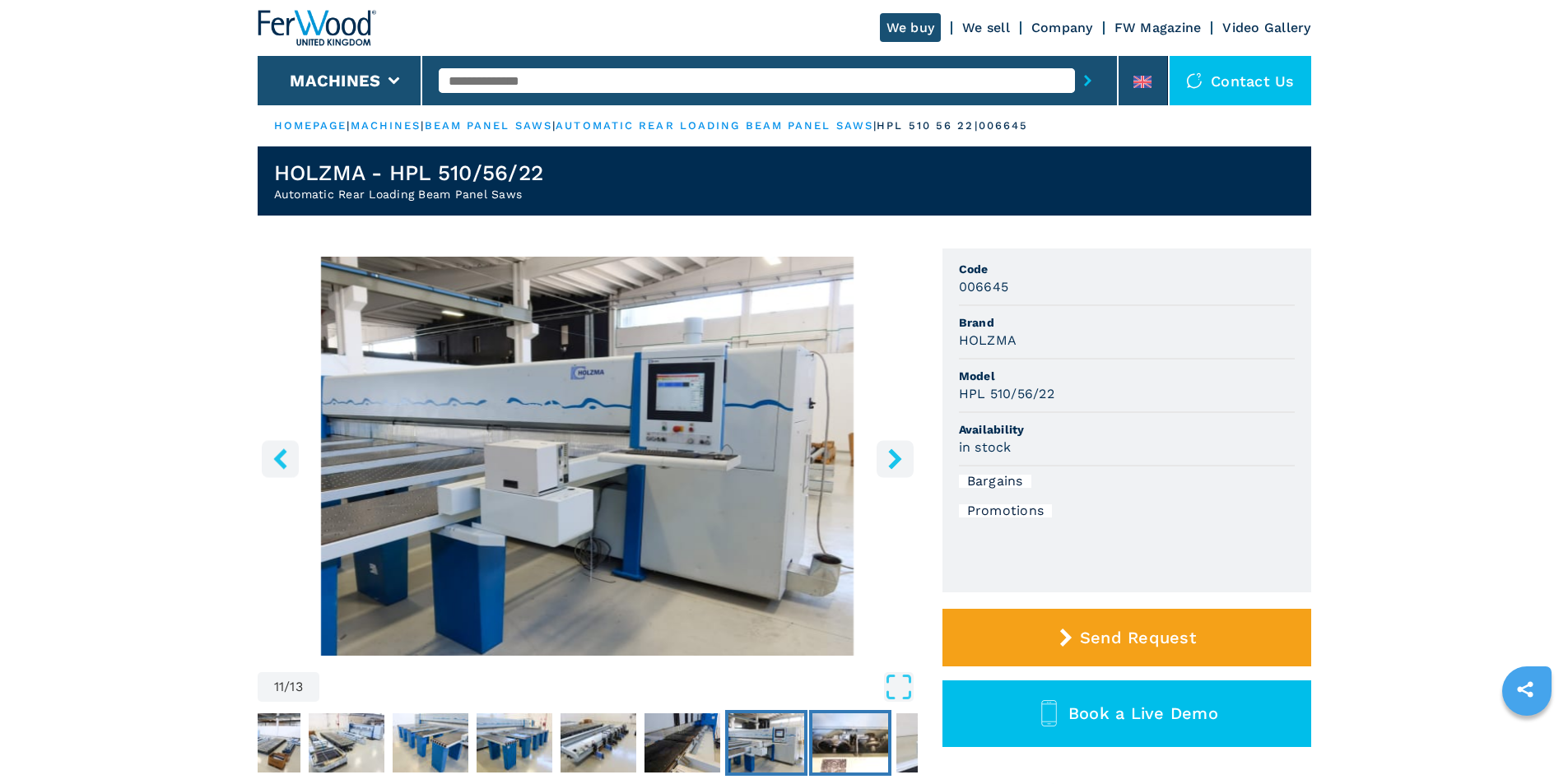
click at [856, 740] on img "Go to Slide 12" at bounding box center [850, 742] width 76 height 59
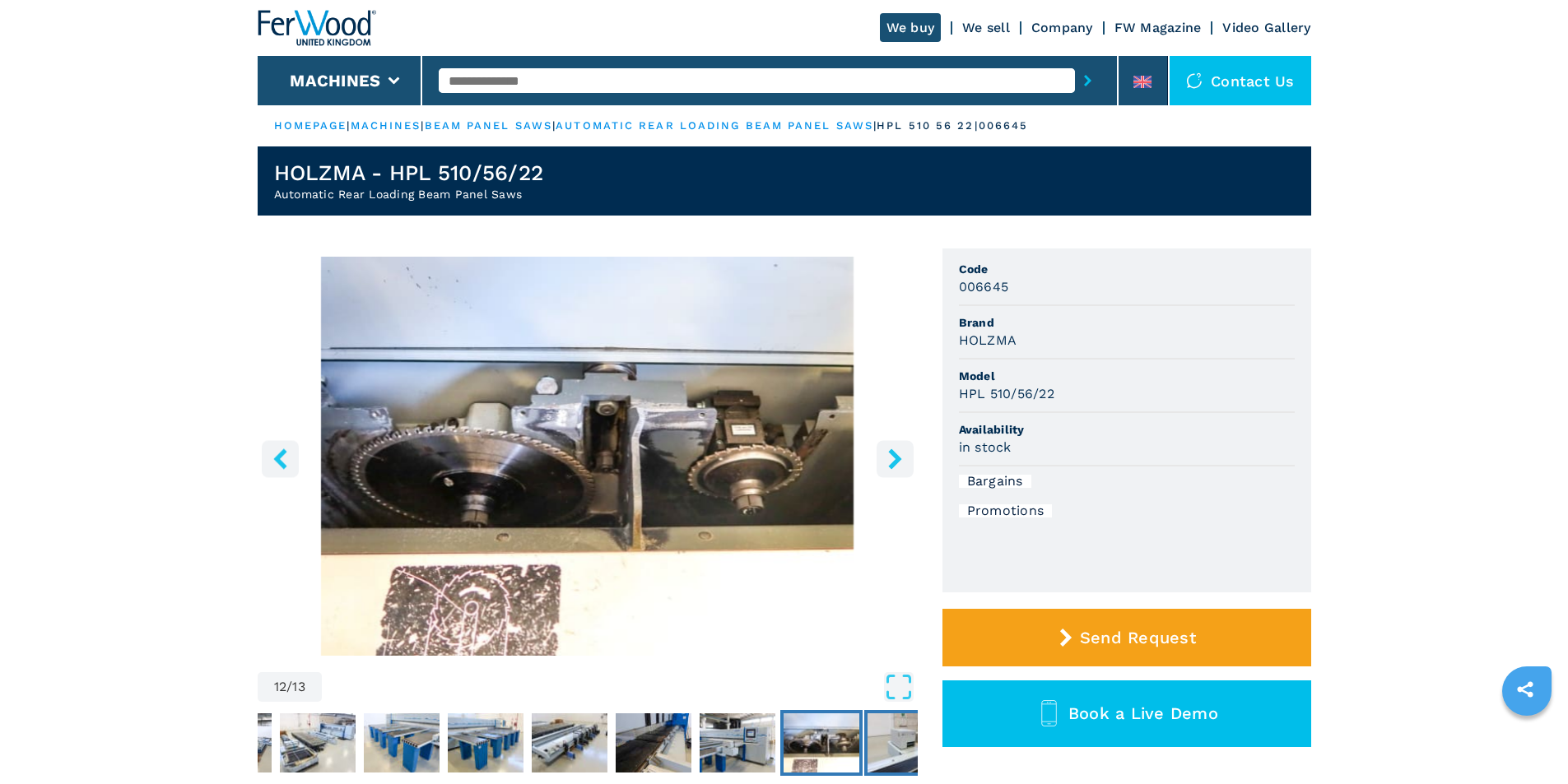
click at [889, 729] on img "Go to Slide 13" at bounding box center [905, 742] width 76 height 59
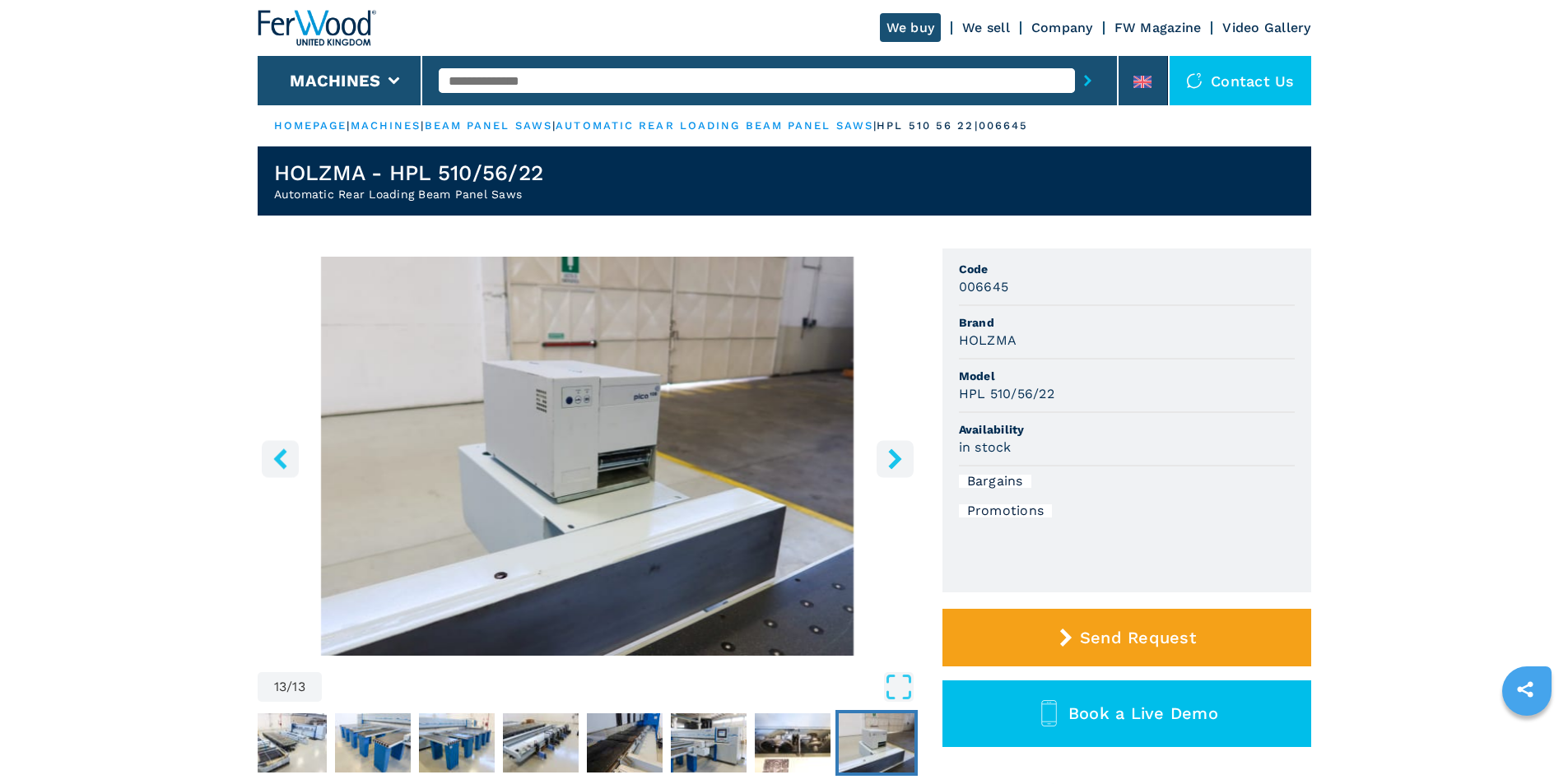
click at [896, 455] on icon "right-button" at bounding box center [894, 458] width 13 height 21
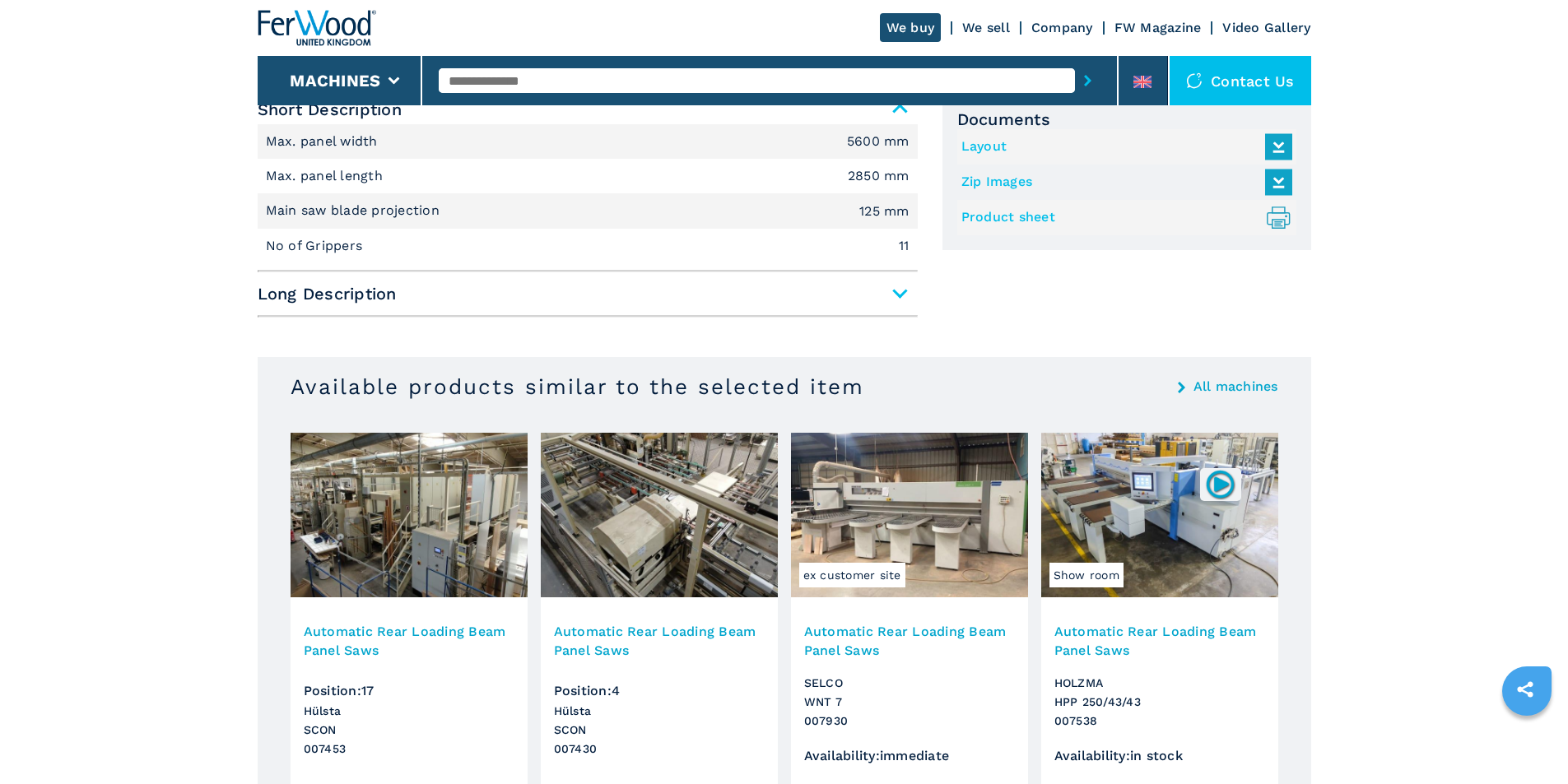
scroll to position [740, 0]
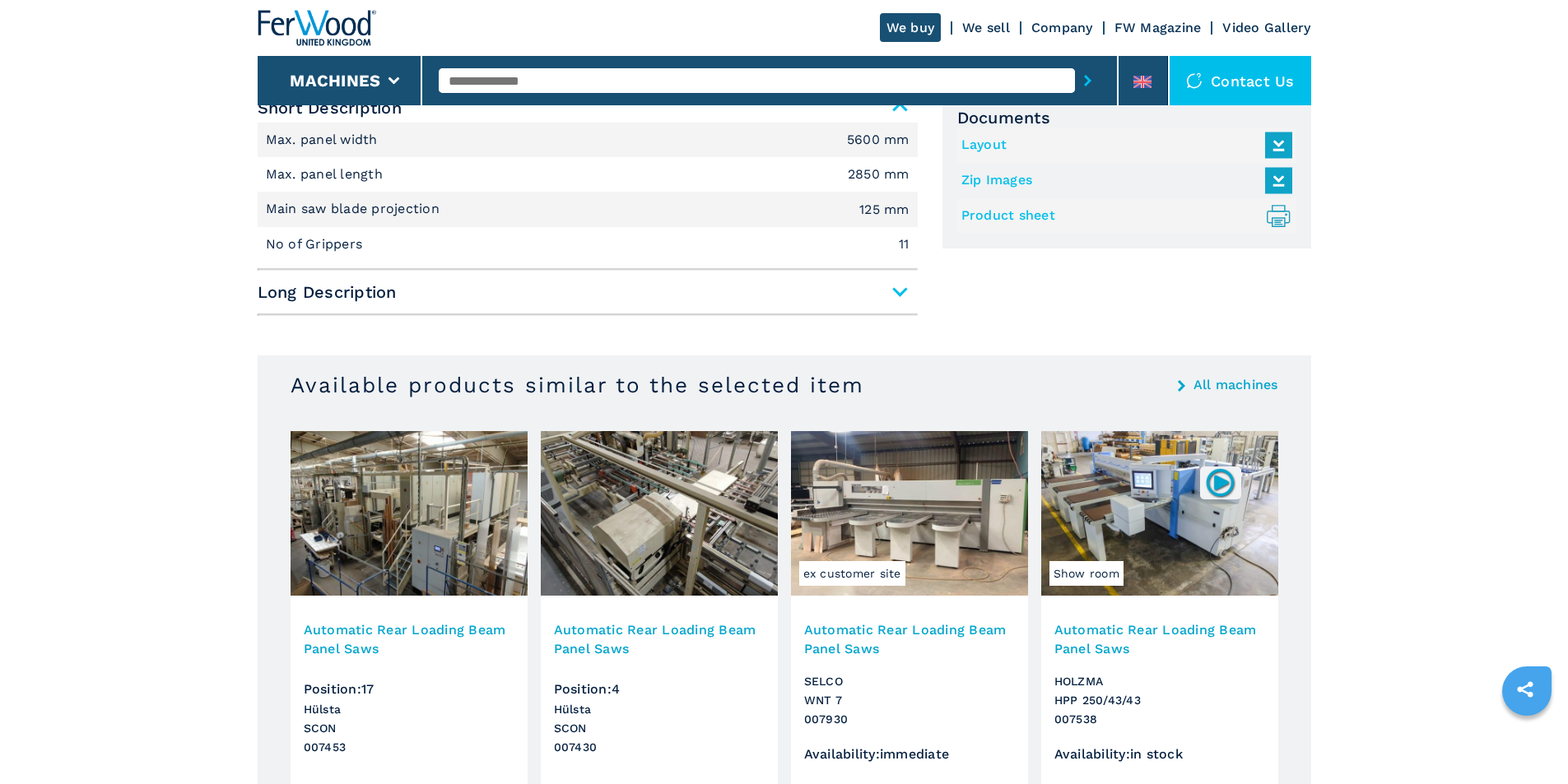
select select "**********"
